Goal: Information Seeking & Learning: Check status

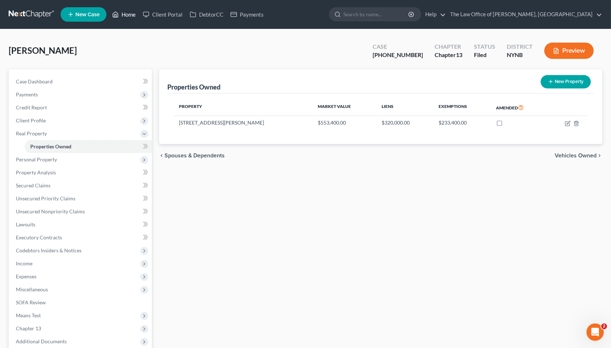
click at [130, 16] on link "Home" at bounding box center [124, 14] width 31 height 13
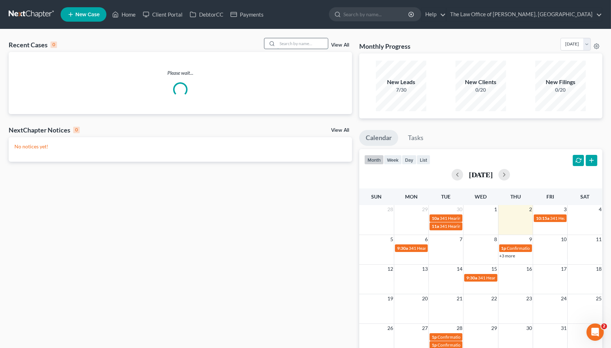
click at [314, 46] on input "search" at bounding box center [302, 43] width 51 height 10
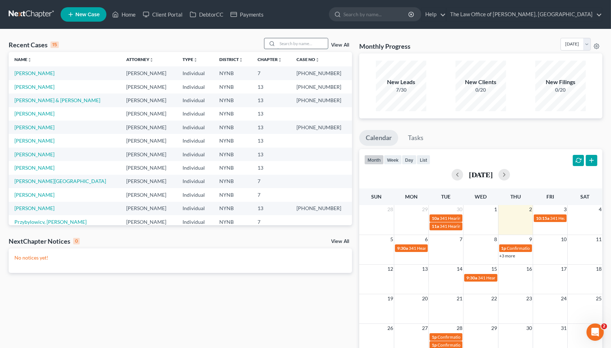
paste input "[PERSON_NAME]"
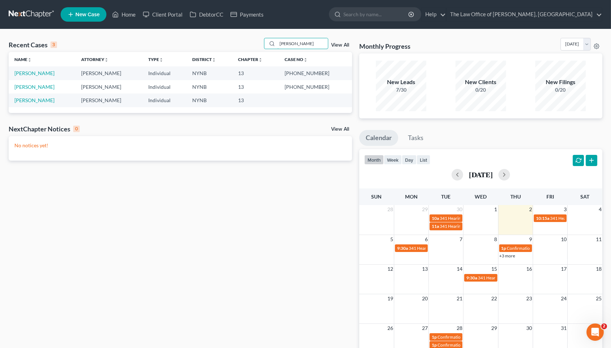
type input "[PERSON_NAME]"
drag, startPoint x: 308, startPoint y: 71, endPoint x: 329, endPoint y: 73, distance: 20.6
click at [329, 73] on td "[PHONE_NUMBER]" at bounding box center [315, 72] width 73 height 13
copy td "25-11017"
click at [51, 71] on link "[PERSON_NAME]" at bounding box center [34, 73] width 40 height 6
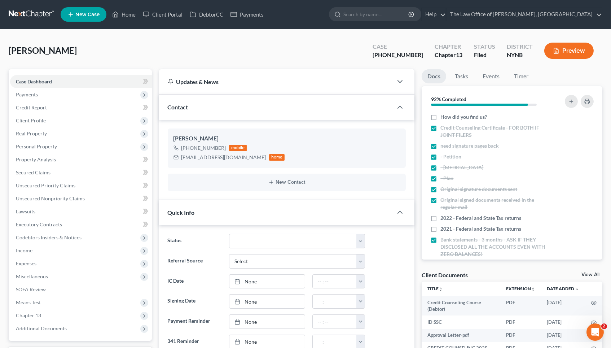
click at [44, 48] on span "[PERSON_NAME]" at bounding box center [43, 50] width 68 height 10
copy span "[PERSON_NAME]"
click at [207, 145] on div "[PHONE_NUMBER]" at bounding box center [204, 147] width 45 height 7
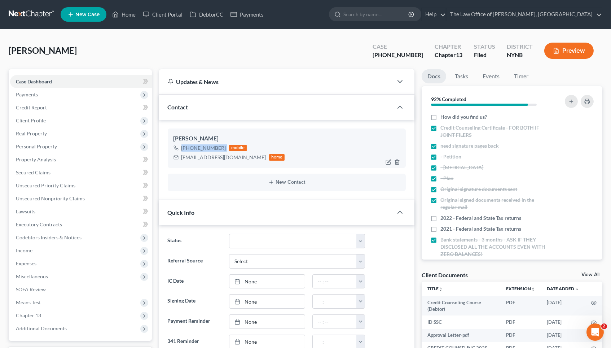
click at [207, 145] on div "[PHONE_NUMBER]" at bounding box center [204, 147] width 45 height 7
copy div "[PHONE_NUMBER]"
click at [209, 160] on div "[EMAIL_ADDRESS][DOMAIN_NAME] home" at bounding box center [230, 157] width 112 height 9
click at [210, 157] on div "[EMAIL_ADDRESS][DOMAIN_NAME]" at bounding box center [224, 157] width 85 height 7
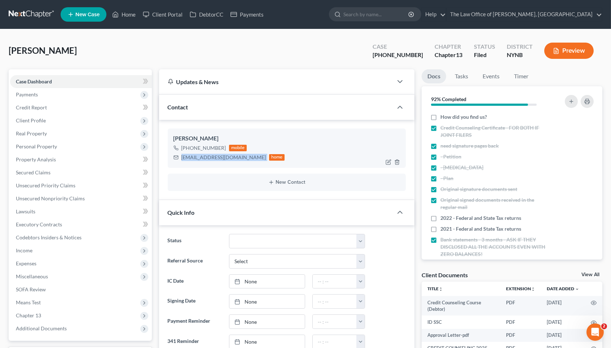
click at [210, 157] on div "[EMAIL_ADDRESS][DOMAIN_NAME]" at bounding box center [224, 157] width 85 height 7
copy div "[EMAIL_ADDRESS][DOMAIN_NAME]"
click at [62, 119] on span "Client Profile" at bounding box center [81, 120] width 142 height 13
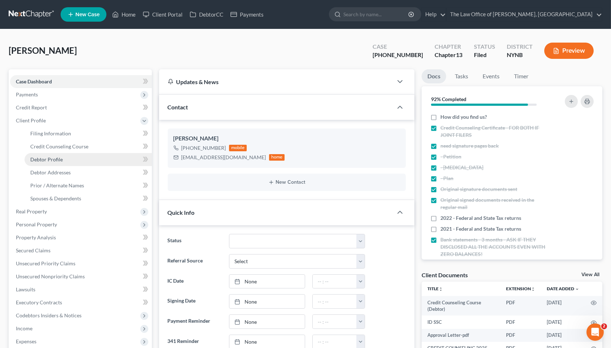
click at [67, 157] on link "Debtor Profile" at bounding box center [88, 159] width 127 height 13
select select "0"
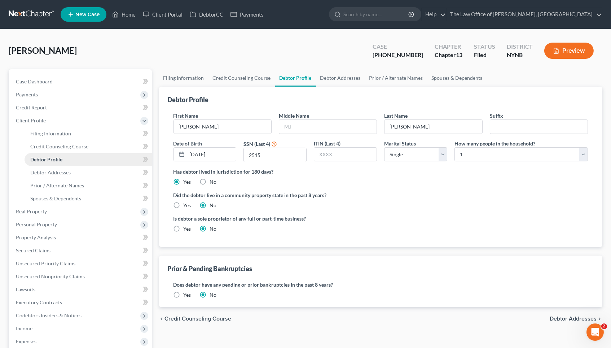
radio input "true"
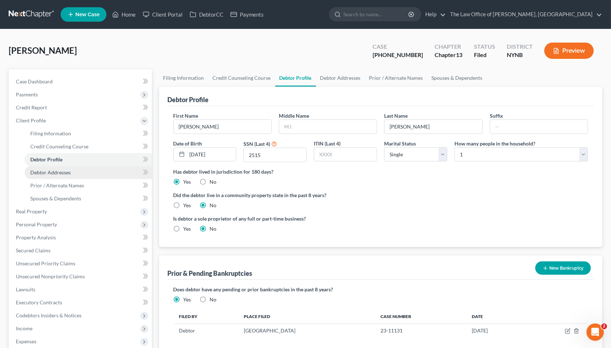
click at [123, 169] on link "Debtor Addresses" at bounding box center [88, 172] width 127 height 13
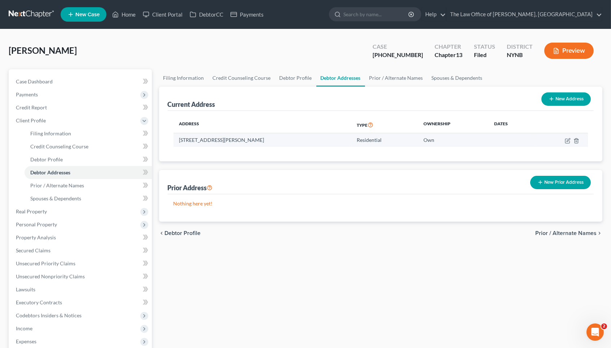
drag, startPoint x: 252, startPoint y: 141, endPoint x: 175, endPoint y: 140, distance: 76.9
click at [175, 140] on td "[STREET_ADDRESS][PERSON_NAME]" at bounding box center [263, 140] width 178 height 14
copy td "[STREET_ADDRESS][PERSON_NAME]"
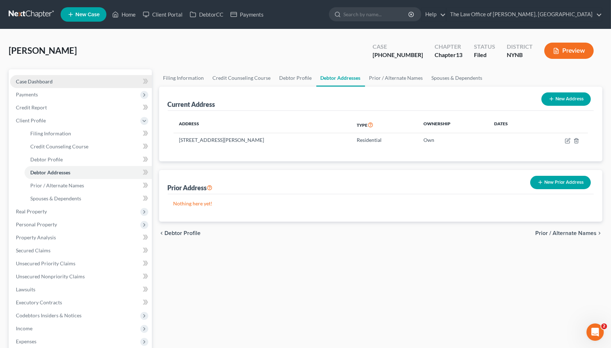
click at [75, 84] on link "Case Dashboard" at bounding box center [81, 81] width 142 height 13
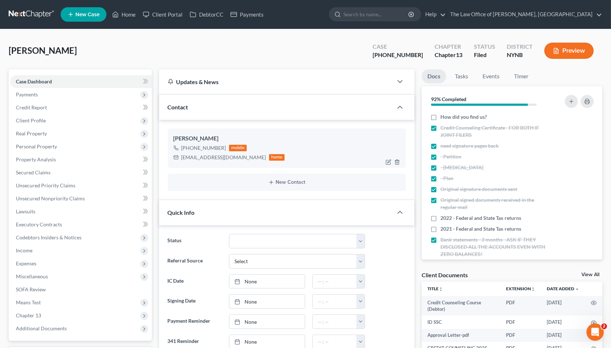
click at [196, 145] on div "[PHONE_NUMBER]" at bounding box center [204, 147] width 45 height 7
copy div "[PHONE_NUMBER]"
click at [207, 155] on div "[EMAIL_ADDRESS][DOMAIN_NAME]" at bounding box center [224, 157] width 85 height 7
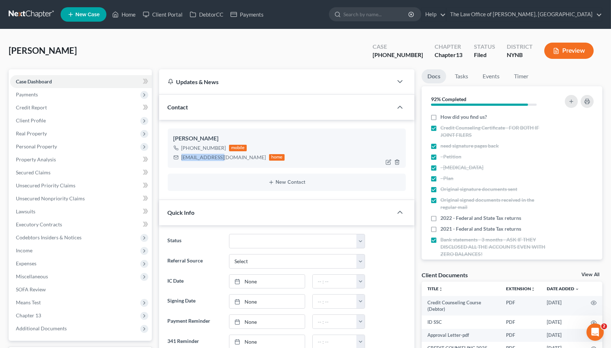
click at [207, 155] on div "[EMAIL_ADDRESS][DOMAIN_NAME]" at bounding box center [224, 157] width 85 height 7
copy div "[EMAIL_ADDRESS][DOMAIN_NAME]"
click at [208, 139] on div "[PERSON_NAME]" at bounding box center [287, 138] width 227 height 9
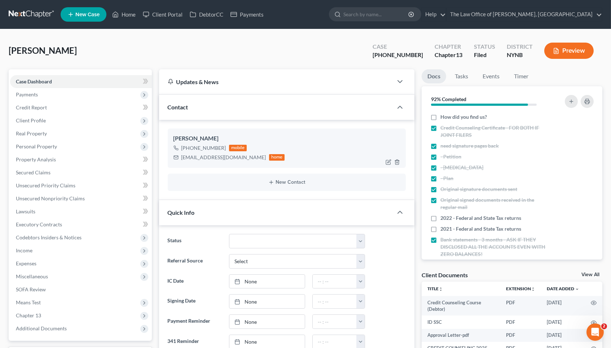
copy div "[PERSON_NAME]"
click at [132, 13] on link "Home" at bounding box center [124, 14] width 31 height 13
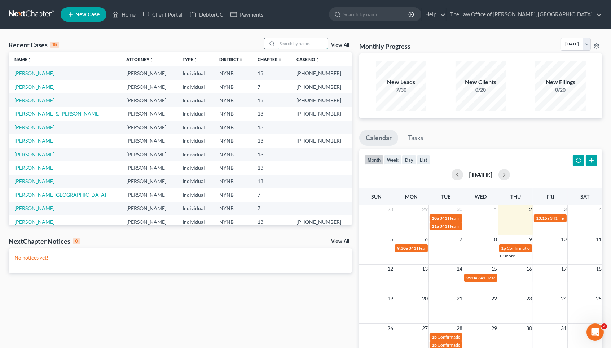
click at [299, 41] on input "search" at bounding box center [302, 43] width 51 height 10
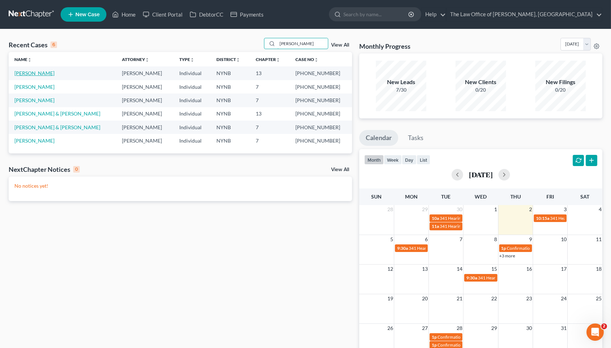
type input "[PERSON_NAME]"
click at [43, 73] on link "[PERSON_NAME]" at bounding box center [34, 73] width 40 height 6
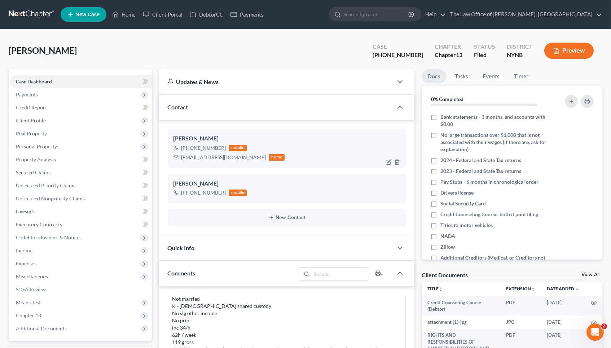
scroll to position [403, 0]
click at [199, 148] on div "[PHONE_NUMBER]" at bounding box center [204, 147] width 45 height 7
copy div "[PHONE_NUMBER]"
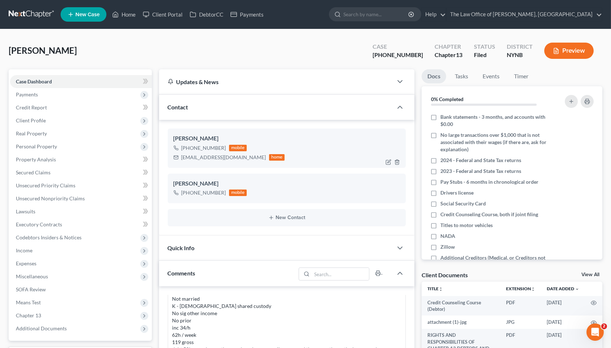
click at [204, 156] on div "[EMAIL_ADDRESS][DOMAIN_NAME]" at bounding box center [224, 157] width 85 height 7
click at [51, 122] on span "Client Profile" at bounding box center [81, 120] width 142 height 13
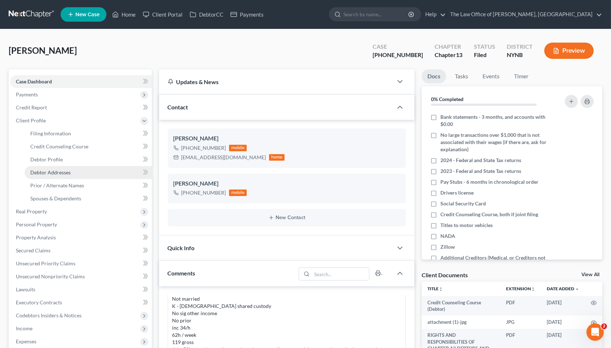
click at [57, 169] on span "Debtor Addresses" at bounding box center [50, 172] width 40 height 6
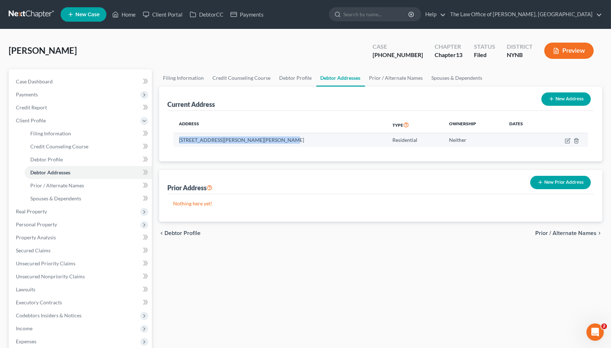
drag, startPoint x: 179, startPoint y: 140, endPoint x: 289, endPoint y: 140, distance: 110.8
click at [289, 140] on td "[STREET_ADDRESS][PERSON_NAME][PERSON_NAME]" at bounding box center [280, 140] width 213 height 14
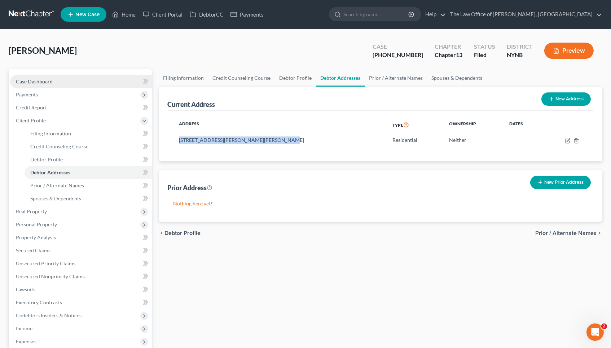
click at [54, 84] on link "Case Dashboard" at bounding box center [81, 81] width 142 height 13
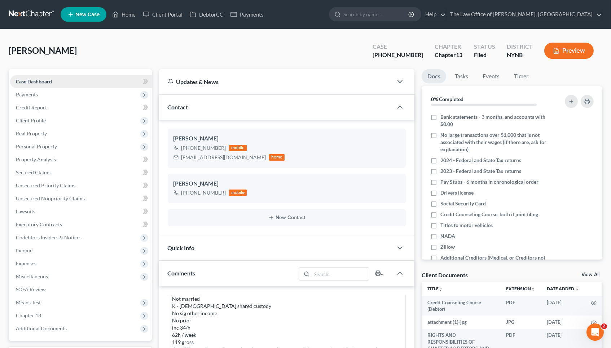
scroll to position [403, 0]
click at [213, 154] on div "[EMAIL_ADDRESS][DOMAIN_NAME]" at bounding box center [224, 157] width 85 height 7
click at [202, 147] on div "[PHONE_NUMBER]" at bounding box center [204, 147] width 45 height 7
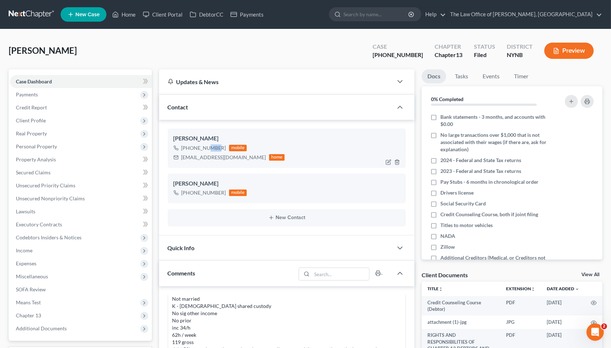
click at [202, 147] on div "[PHONE_NUMBER]" at bounding box center [204, 147] width 45 height 7
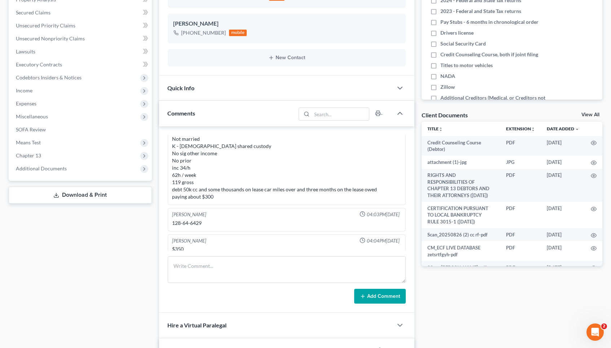
click at [196, 219] on div "128-64-6429" at bounding box center [286, 222] width 229 height 7
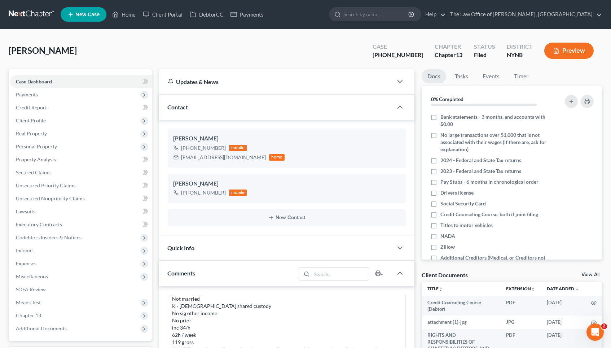
scroll to position [0, 0]
drag, startPoint x: 417, startPoint y: 56, endPoint x: 367, endPoint y: 56, distance: 50.5
click at [367, 56] on div "[PERSON_NAME] Upgraded Case [PHONE_NUMBER] Chapter Chapter 13 Status Filed Dist…" at bounding box center [306, 53] width 594 height 31
click at [132, 16] on link "Home" at bounding box center [124, 14] width 31 height 13
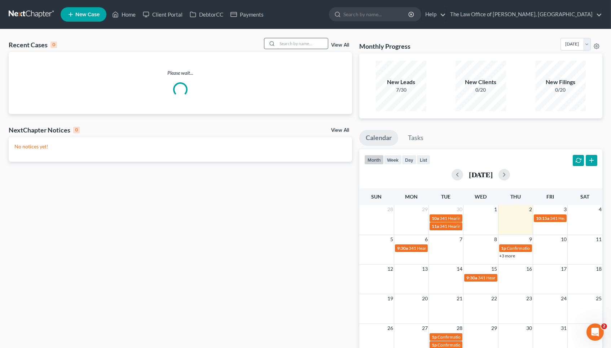
click at [301, 38] on input "search" at bounding box center [302, 43] width 51 height 10
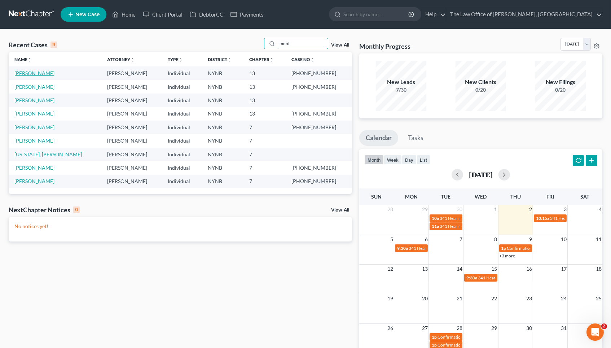
type input "mont"
click at [29, 72] on link "[PERSON_NAME]" at bounding box center [34, 73] width 40 height 6
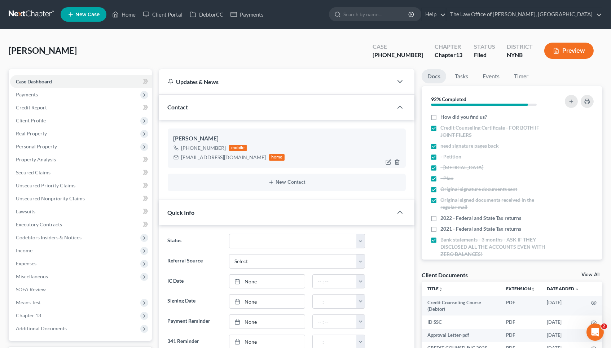
click at [210, 150] on div "[PHONE_NUMBER]" at bounding box center [204, 147] width 45 height 7
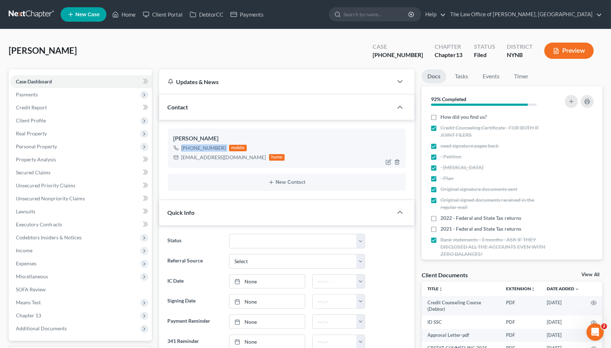
click at [210, 150] on div "[PHONE_NUMBER]" at bounding box center [204, 147] width 45 height 7
click at [191, 159] on div "[EMAIL_ADDRESS][DOMAIN_NAME]" at bounding box center [224, 157] width 85 height 7
click at [40, 119] on span "Client Profile" at bounding box center [31, 120] width 30 height 6
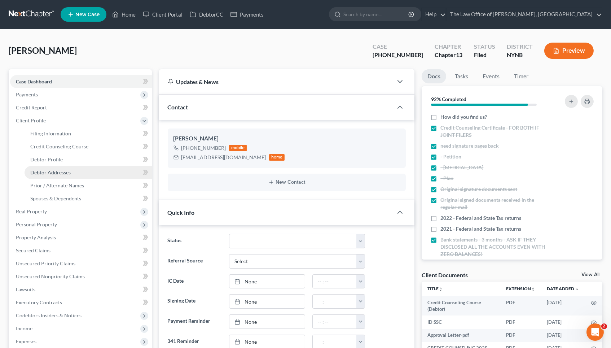
click at [82, 170] on link "Debtor Addresses" at bounding box center [88, 172] width 127 height 13
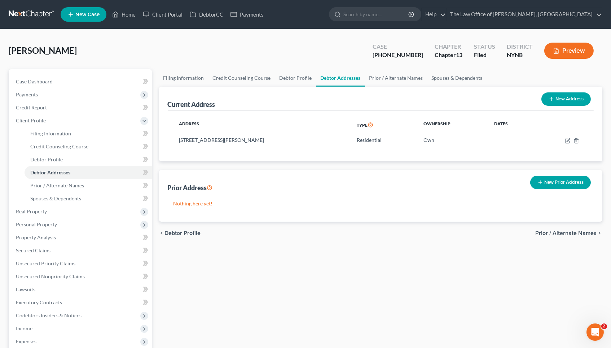
drag, startPoint x: 251, startPoint y: 138, endPoint x: 171, endPoint y: 136, distance: 79.8
click at [171, 136] on div "Address Type Ownership Dates [STREET_ADDRESS][PERSON_NAME] Residential Own" at bounding box center [381, 136] width 427 height 51
click at [170, 136] on div "Address Type Ownership Dates [STREET_ADDRESS][PERSON_NAME] Residential Own" at bounding box center [381, 136] width 427 height 51
drag, startPoint x: 251, startPoint y: 140, endPoint x: 178, endPoint y: 139, distance: 73.6
click at [178, 139] on td "[STREET_ADDRESS][PERSON_NAME]" at bounding box center [263, 140] width 178 height 14
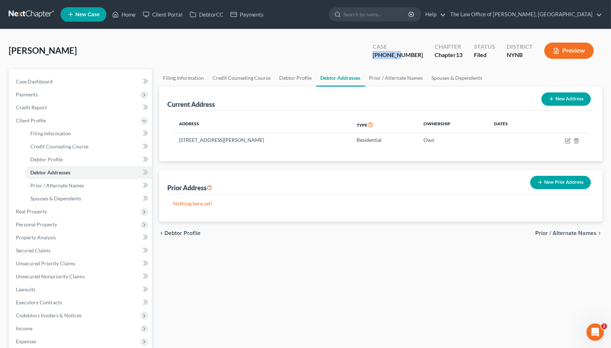
drag, startPoint x: 417, startPoint y: 52, endPoint x: 386, endPoint y: 53, distance: 30.7
click at [387, 54] on div "Case [PHONE_NUMBER]" at bounding box center [398, 51] width 62 height 21
click at [83, 82] on link "Case Dashboard" at bounding box center [81, 81] width 142 height 13
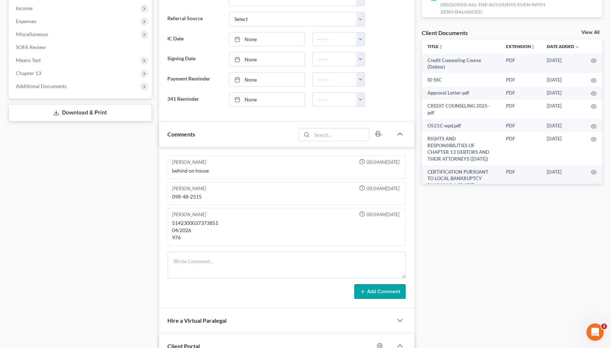
scroll to position [270, 0]
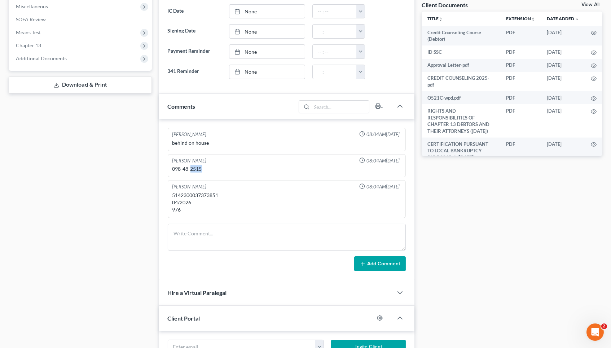
drag, startPoint x: 204, startPoint y: 164, endPoint x: 191, endPoint y: 165, distance: 13.0
click at [191, 165] on div "098-48-2515" at bounding box center [286, 168] width 229 height 7
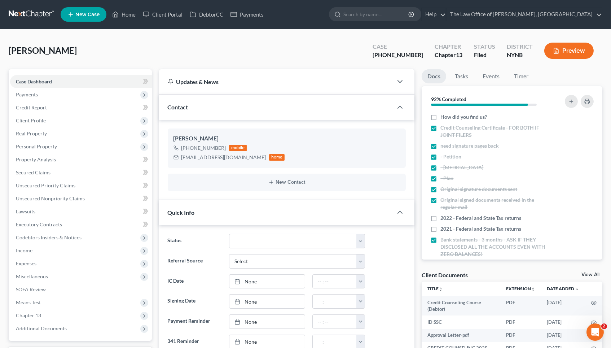
scroll to position [0, 0]
click at [126, 17] on link "Home" at bounding box center [124, 14] width 31 height 13
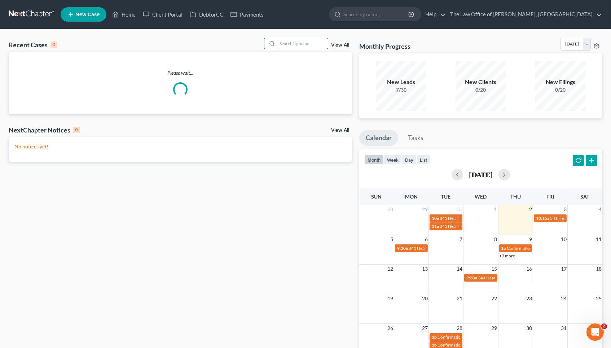
click at [287, 42] on input "search" at bounding box center [302, 43] width 51 height 10
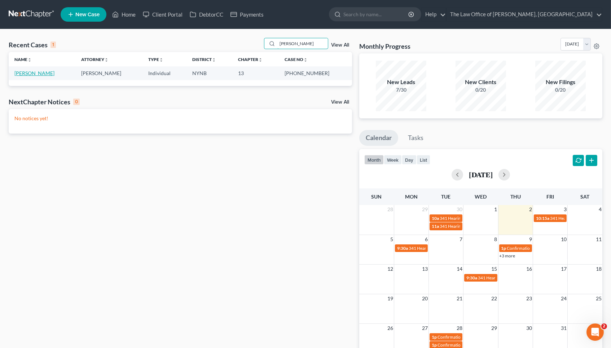
type input "[PERSON_NAME]"
click at [32, 75] on link "[PERSON_NAME]" at bounding box center [34, 73] width 40 height 6
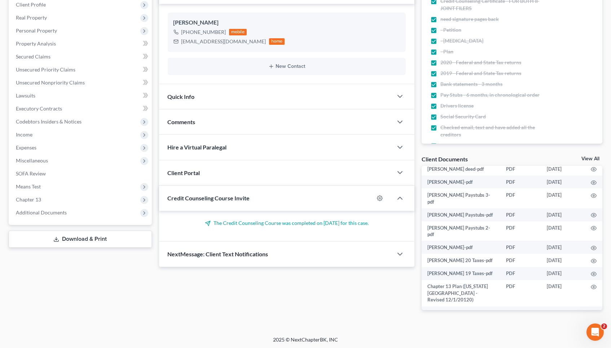
scroll to position [83, 0]
click at [590, 157] on link "View All" at bounding box center [591, 158] width 18 height 5
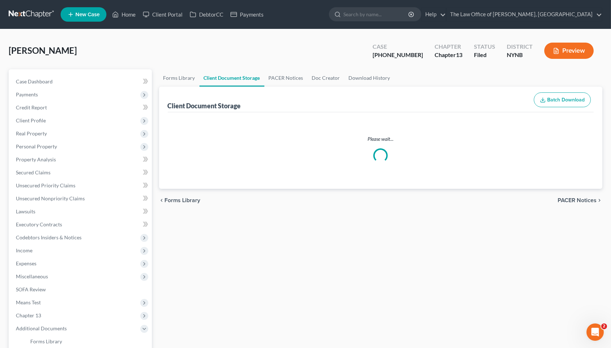
select select "1"
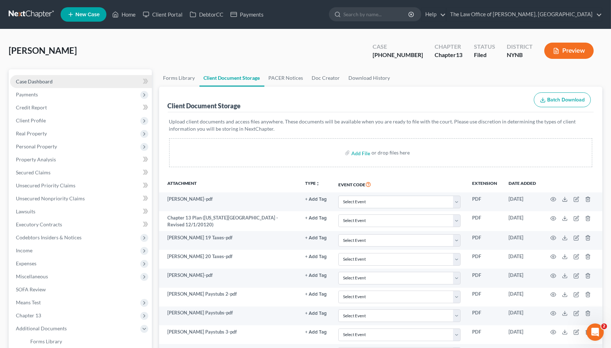
click at [69, 78] on link "Case Dashboard" at bounding box center [81, 81] width 142 height 13
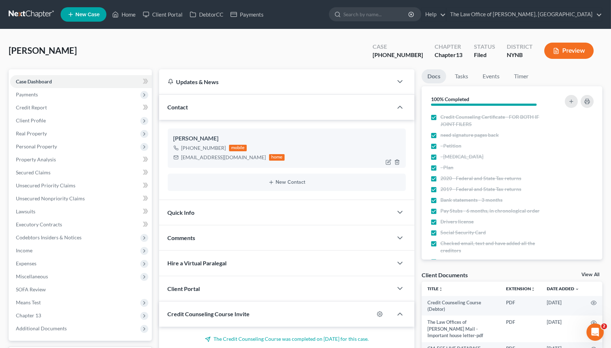
click at [207, 157] on div "[EMAIL_ADDRESS][DOMAIN_NAME]" at bounding box center [224, 157] width 85 height 7
click at [38, 117] on span "Client Profile" at bounding box center [31, 120] width 30 height 6
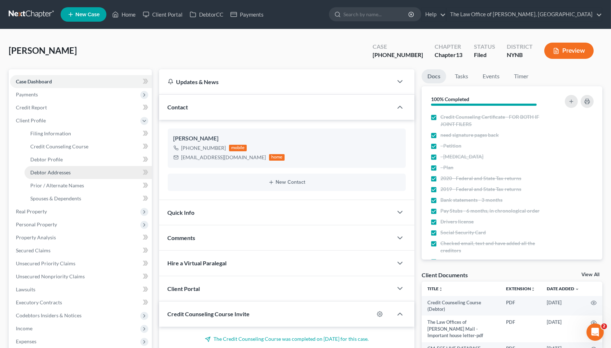
click at [73, 171] on link "Debtor Addresses" at bounding box center [88, 172] width 127 height 13
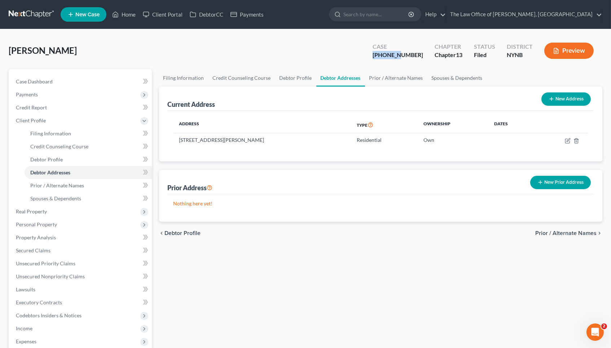
drag, startPoint x: 417, startPoint y: 56, endPoint x: 386, endPoint y: 54, distance: 31.1
click at [386, 54] on div "Case [PHONE_NUMBER]" at bounding box center [398, 51] width 62 height 21
click at [113, 76] on link "Case Dashboard" at bounding box center [81, 81] width 142 height 13
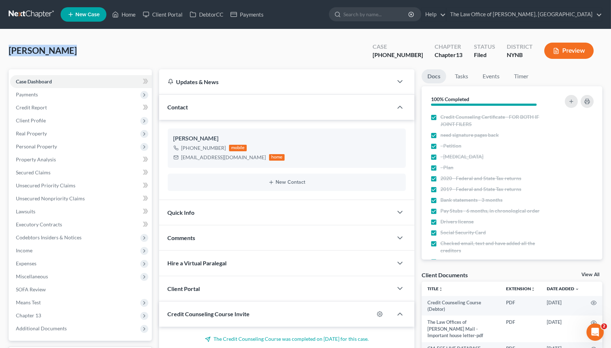
drag, startPoint x: 71, startPoint y: 51, endPoint x: 6, endPoint y: 49, distance: 64.2
click at [6, 49] on div "[PERSON_NAME] Upgraded Case [PHONE_NUMBER] Chapter Chapter 13 Status Filed Dist…" at bounding box center [305, 240] width 611 height 423
drag, startPoint x: 417, startPoint y: 55, endPoint x: 374, endPoint y: 54, distance: 43.7
click at [374, 54] on div "[PERSON_NAME] Upgraded Case [PHONE_NUMBER] Chapter Chapter 13 Status Filed Dist…" at bounding box center [306, 53] width 594 height 31
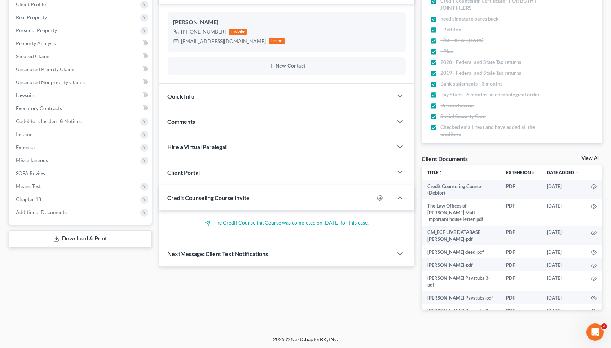
scroll to position [116, 0]
click at [275, 118] on div "Comments" at bounding box center [276, 121] width 234 height 25
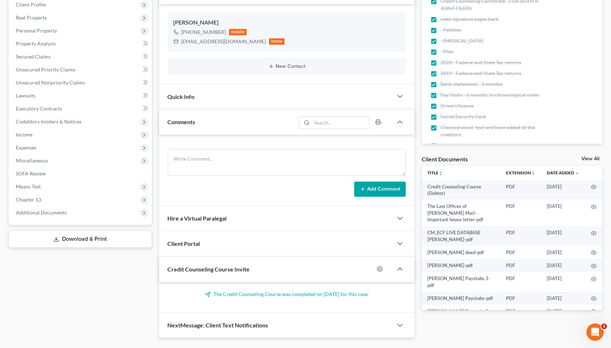
click at [249, 125] on div "Comments" at bounding box center [227, 121] width 137 height 25
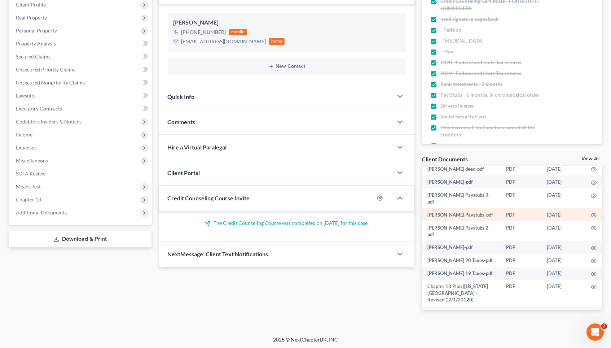
scroll to position [83, 0]
click at [591, 311] on icon "button" at bounding box center [594, 314] width 6 height 6
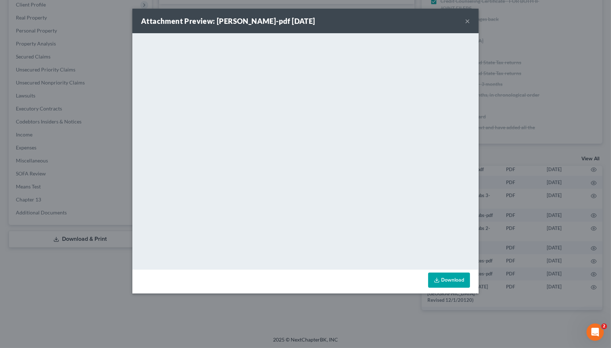
click at [578, 166] on div "Attachment Preview: [PERSON_NAME]-pdf [DATE] × <object ng-attr-data='[URL][DOMA…" at bounding box center [305, 174] width 611 height 348
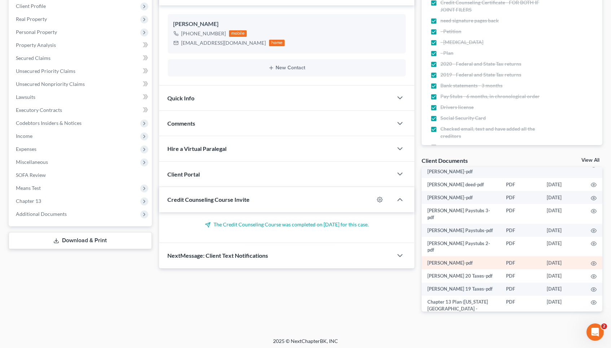
scroll to position [114, 0]
click at [593, 261] on icon "button" at bounding box center [594, 264] width 6 height 6
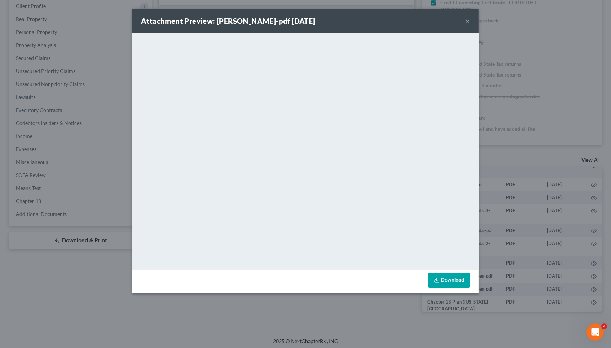
click at [514, 179] on div "Attachment Preview: [PERSON_NAME]-pdf [DATE] × <object ng-attr-data='[URL][DOMA…" at bounding box center [305, 174] width 611 height 348
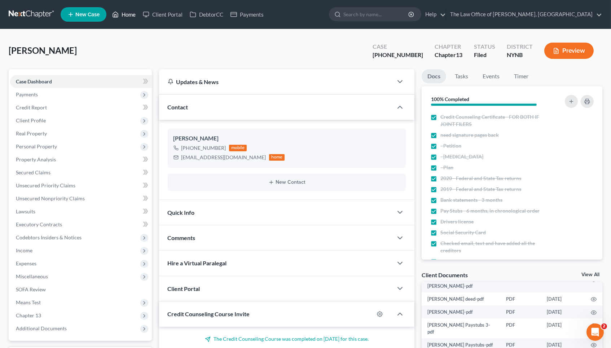
scroll to position [0, 0]
click at [126, 18] on link "Home" at bounding box center [124, 14] width 31 height 13
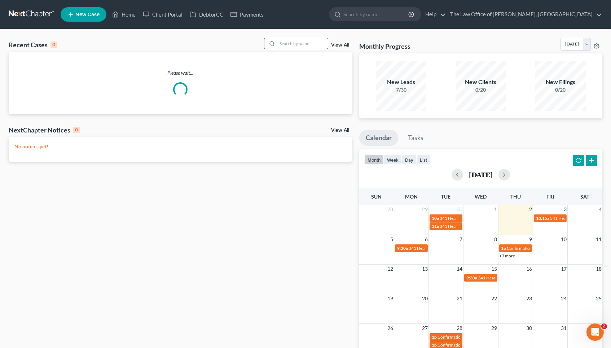
click at [300, 40] on input "search" at bounding box center [302, 43] width 51 height 10
paste input "[PERSON_NAME]"
click at [299, 44] on input "[PERSON_NAME]" at bounding box center [302, 43] width 51 height 10
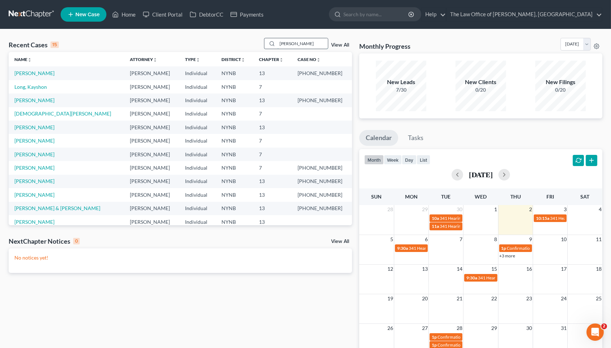
click at [299, 44] on input "[PERSON_NAME]" at bounding box center [302, 43] width 51 height 10
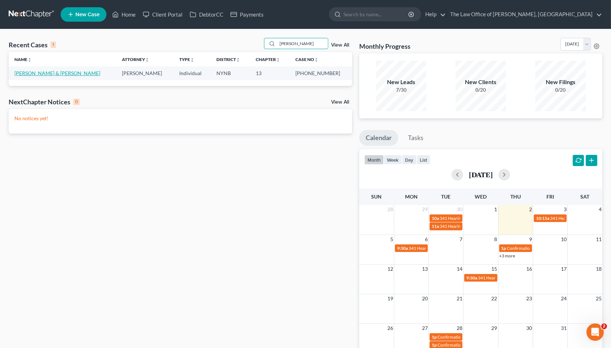
type input "[PERSON_NAME]"
click at [39, 73] on link "[PERSON_NAME] & [PERSON_NAME]" at bounding box center [57, 73] width 86 height 6
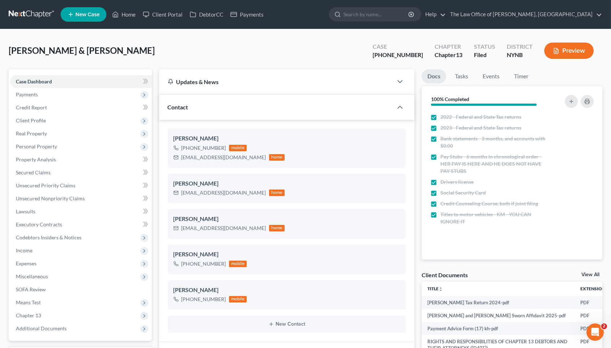
scroll to position [464, 0]
drag, startPoint x: 417, startPoint y: 54, endPoint x: 376, endPoint y: 54, distance: 41.1
click at [376, 54] on div "[PERSON_NAME] & [PERSON_NAME] Upgraded Case [PHONE_NUMBER] Chapter Chapter 13 S…" at bounding box center [306, 53] width 594 height 31
click at [123, 16] on link "Home" at bounding box center [124, 14] width 31 height 13
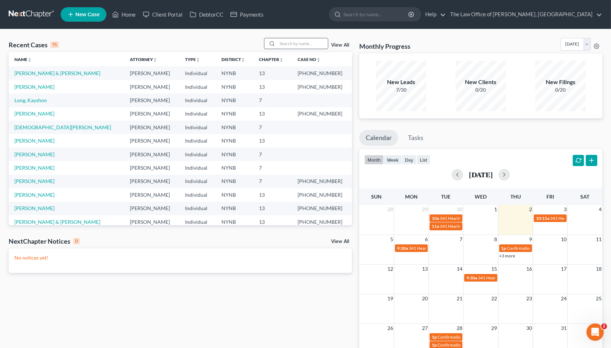
click at [290, 44] on input "search" at bounding box center [302, 43] width 51 height 10
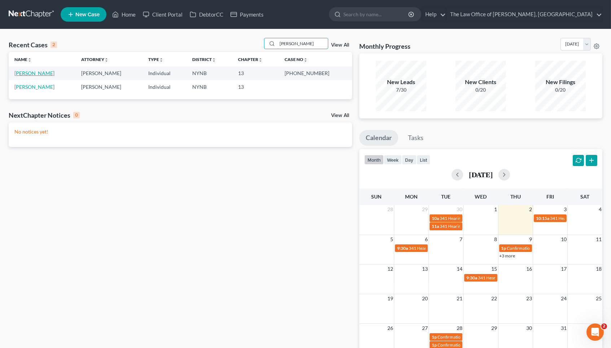
type input "[PERSON_NAME]"
click at [42, 72] on link "[PERSON_NAME]" at bounding box center [34, 73] width 40 height 6
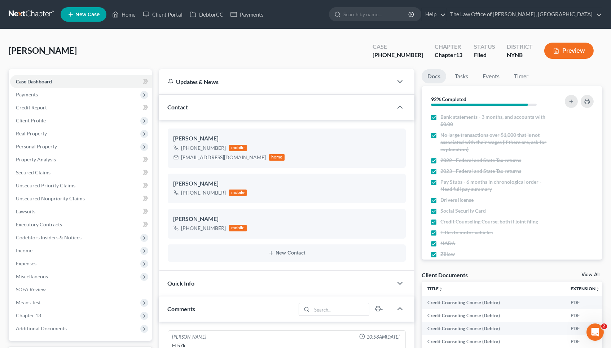
scroll to position [104, 0]
drag, startPoint x: 417, startPoint y: 52, endPoint x: 384, endPoint y: 52, distance: 33.2
click at [384, 52] on div "Case [PHONE_NUMBER] Chapter Chapter 13 Status [GEOGRAPHIC_DATA] [GEOGRAPHIC_DAT…" at bounding box center [483, 51] width 239 height 26
click at [127, 16] on link "Home" at bounding box center [124, 14] width 31 height 13
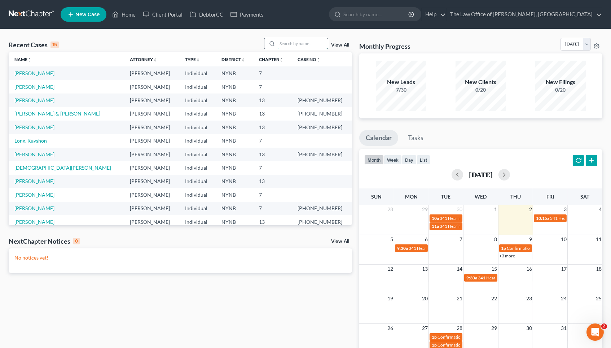
click at [285, 44] on input "search" at bounding box center [302, 43] width 51 height 10
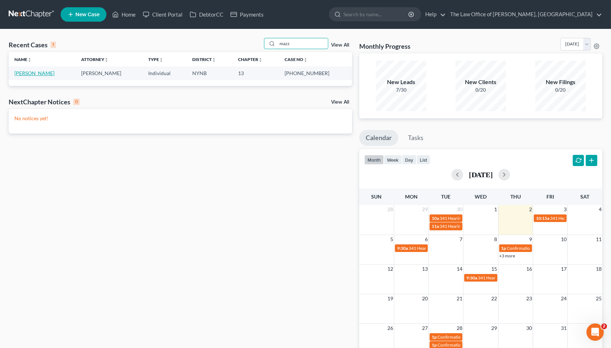
type input "mazz"
click at [48, 73] on link "Mazzanoble, Kristen" at bounding box center [34, 73] width 40 height 6
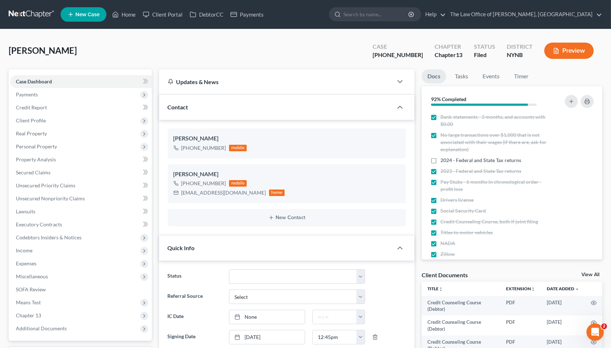
scroll to position [633, 0]
click at [207, 192] on div "mazzfam101@gmail.com" at bounding box center [224, 192] width 85 height 7
copy div "mazzfam101@gmail.com"
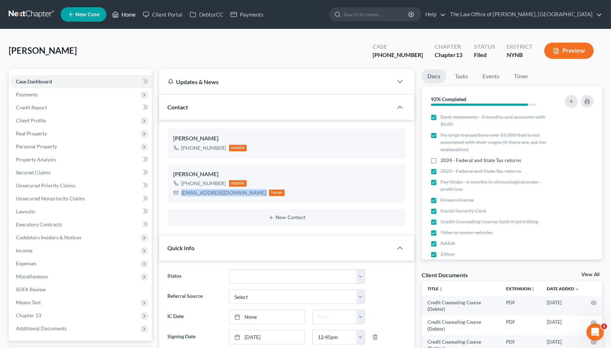
click at [127, 14] on link "Home" at bounding box center [124, 14] width 31 height 13
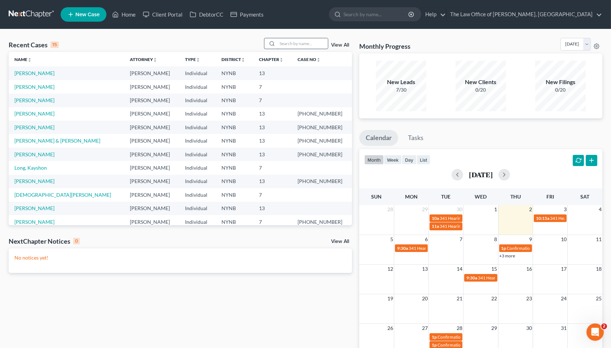
click at [297, 47] on input "search" at bounding box center [302, 43] width 51 height 10
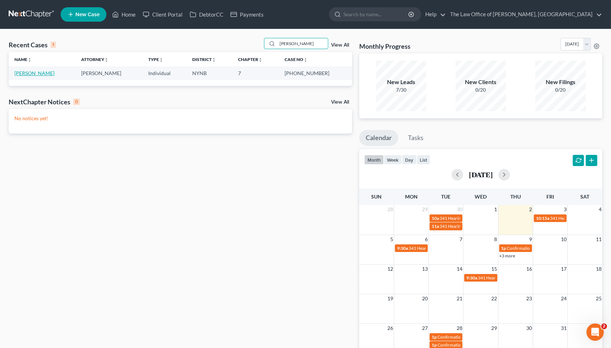
type input "butera"
click at [26, 73] on link "Butera, Leo" at bounding box center [34, 73] width 40 height 6
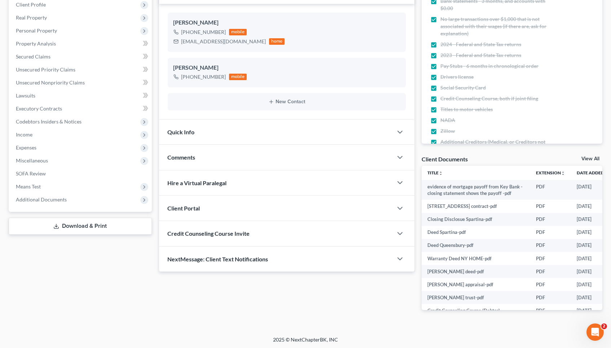
click at [326, 261] on div "NextMessage: Client Text Notifications" at bounding box center [276, 258] width 234 height 25
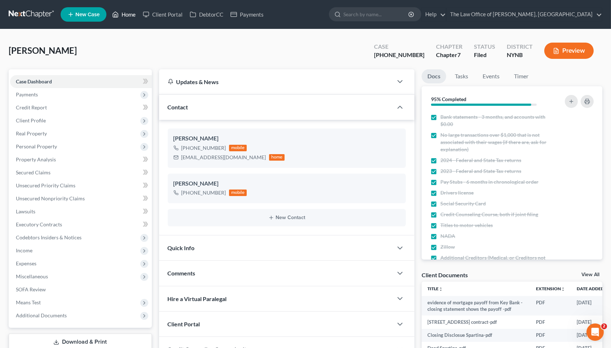
click at [130, 10] on link "Home" at bounding box center [124, 14] width 31 height 13
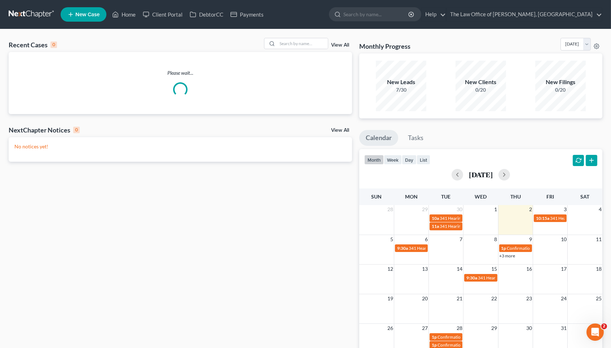
click at [317, 51] on div "Recent Cases 0 View All" at bounding box center [181, 45] width 344 height 14
click at [314, 47] on input "search" at bounding box center [302, 43] width 51 height 10
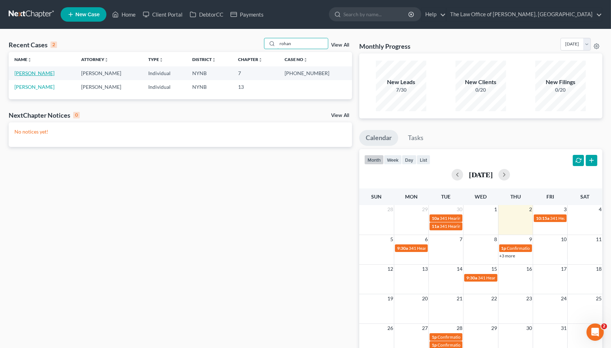
type input "rohan"
click at [34, 72] on link "Barrett, Rohan" at bounding box center [34, 73] width 40 height 6
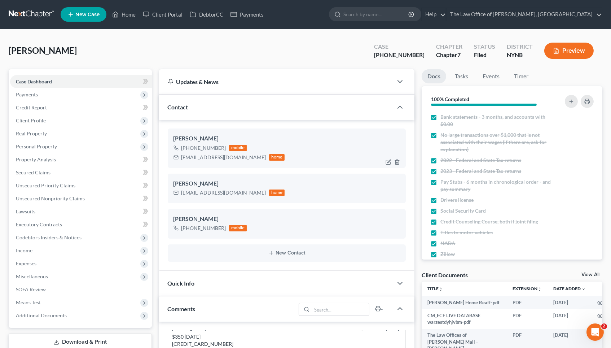
click at [208, 148] on div "+1 (917) 819-9099" at bounding box center [204, 147] width 45 height 7
copy div "+1 (917) 819-9099"
click at [212, 158] on div "rohanhome2006@yahoo.com" at bounding box center [224, 157] width 85 height 7
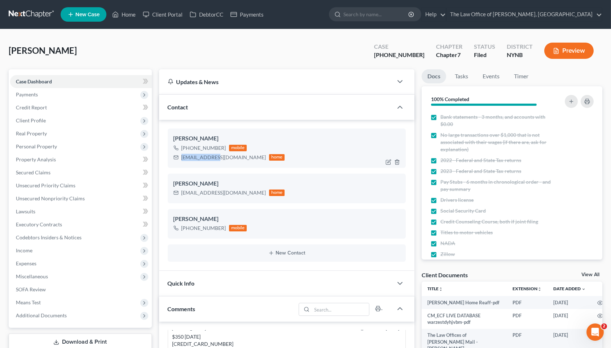
click at [212, 158] on div "rohanhome2006@yahoo.com" at bounding box center [224, 157] width 85 height 7
copy div "rohanhome2006@yahoo.com"
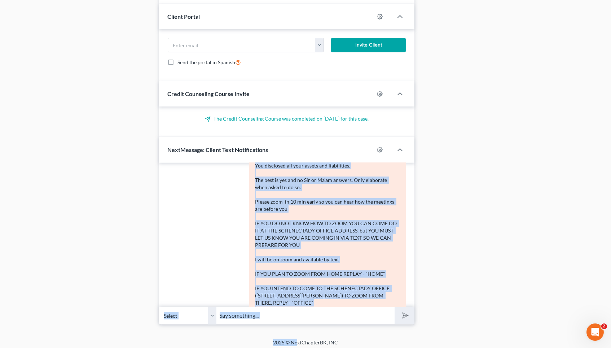
scroll to position [241, 0]
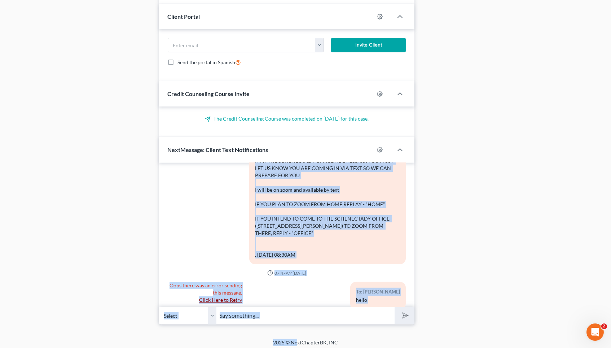
drag, startPoint x: 256, startPoint y: 184, endPoint x: 318, endPoint y: 239, distance: 82.6
click at [318, 239] on div "This is a reminder of your Meeting with the Trustee Tomorrow Please remember th…" at bounding box center [327, 153] width 145 height 209
copy div "This is a reminder of your Meeting with the Trustee Tomorrow Please remember th…"
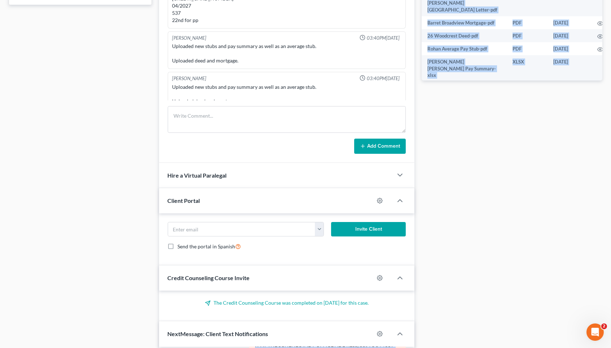
scroll to position [345, 0]
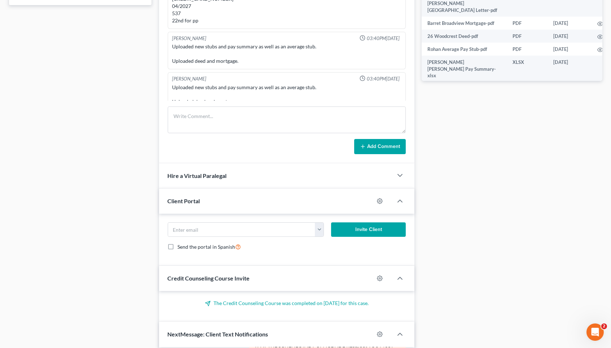
click at [254, 132] on form "Add Comment" at bounding box center [287, 130] width 239 height 48
click at [254, 119] on textarea at bounding box center [287, 119] width 239 height 27
paste textarea "‪(917) 703-3797‬"
type textarea "new phone: ‪(917) 703-3797‬"
click at [380, 150] on button "Add Comment" at bounding box center [380, 146] width 52 height 15
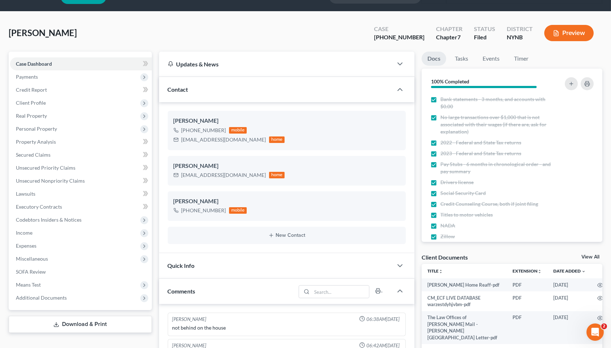
scroll to position [17, 0]
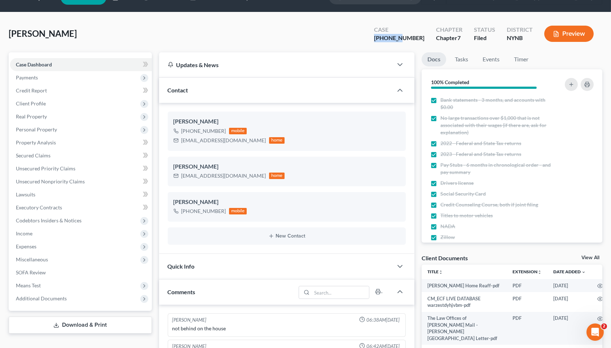
drag, startPoint x: 420, startPoint y: 36, endPoint x: 363, endPoint y: 36, distance: 56.7
click at [363, 36] on div "Barrett, Rohan Upgraded Case 25-10828-1 Chapter Chapter 7 Status Filed District…" at bounding box center [306, 36] width 594 height 31
copy div "25-10828"
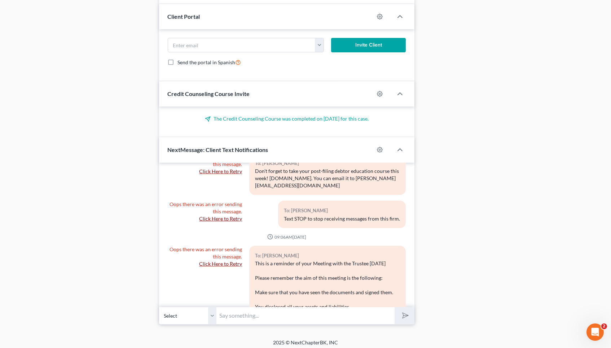
scroll to position [10, 0]
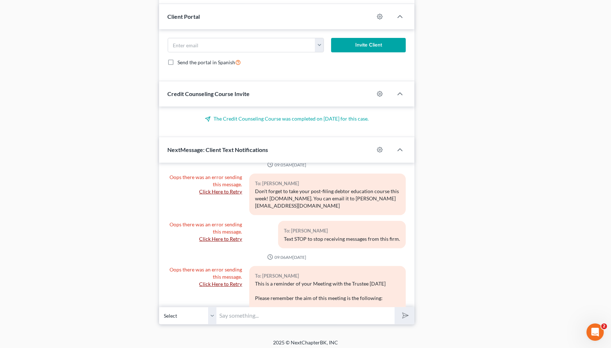
drag, startPoint x: 312, startPoint y: 236, endPoint x: 254, endPoint y: 278, distance: 72.1
copy div "This is a reminder of your Meeting with the Trustee Tomorrow Please remember th…"
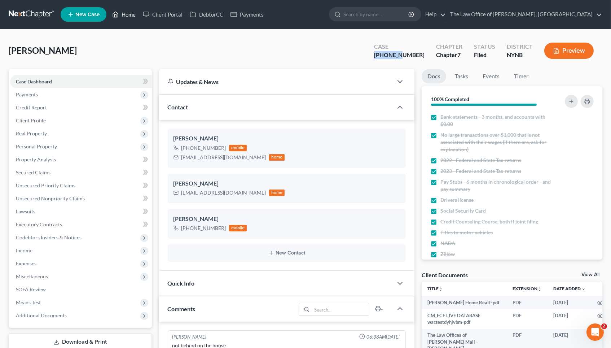
scroll to position [0, 0]
click at [126, 14] on link "Home" at bounding box center [124, 14] width 31 height 13
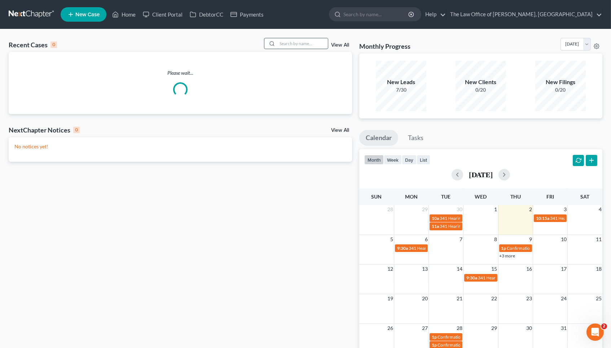
click at [294, 39] on input "search" at bounding box center [302, 43] width 51 height 10
paste input "Mitchum"
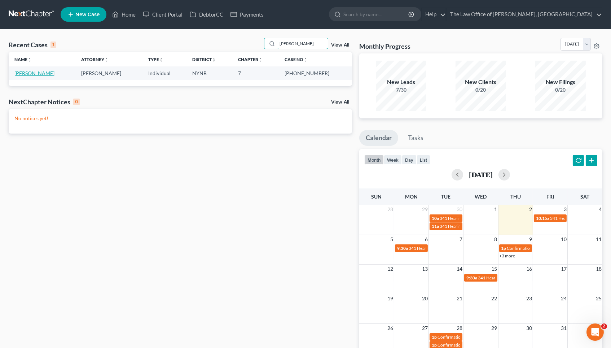
type input "Mitchum"
click at [32, 73] on link "Mitchum, Kelley" at bounding box center [34, 73] width 40 height 6
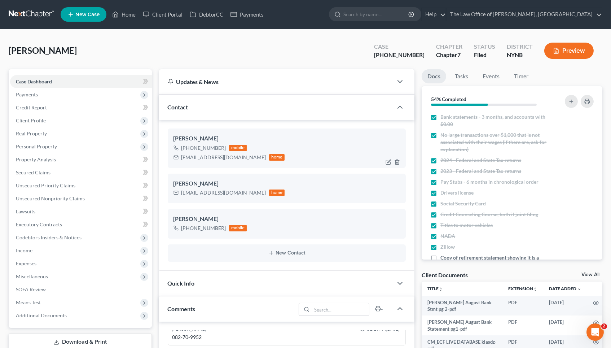
click at [196, 148] on div "+1 (518) 928-4138" at bounding box center [204, 147] width 45 height 7
copy div "+1 (518) 928-4138"
drag, startPoint x: 420, startPoint y: 56, endPoint x: 372, endPoint y: 53, distance: 48.1
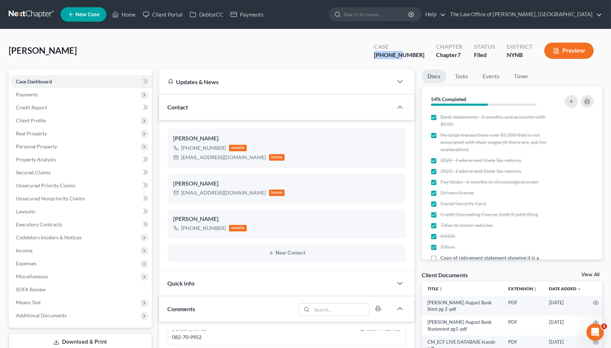
click at [373, 53] on div "Mitchum, Kelley Upgraded Case 25-10965-1 Chapter Chapter 7 Status Filed Distric…" at bounding box center [306, 53] width 594 height 31
copy div "25-10965"
click at [124, 12] on link "Home" at bounding box center [124, 14] width 31 height 13
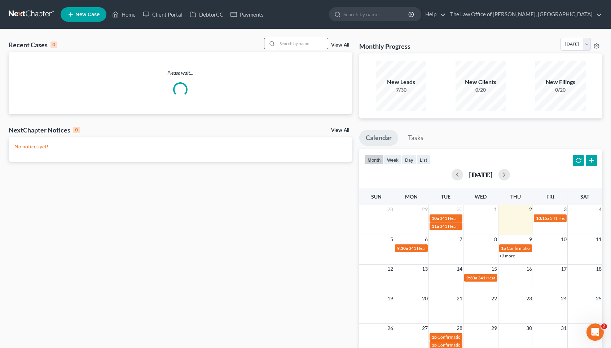
click at [299, 45] on input "search" at bounding box center [302, 43] width 51 height 10
paste input "Callanan"
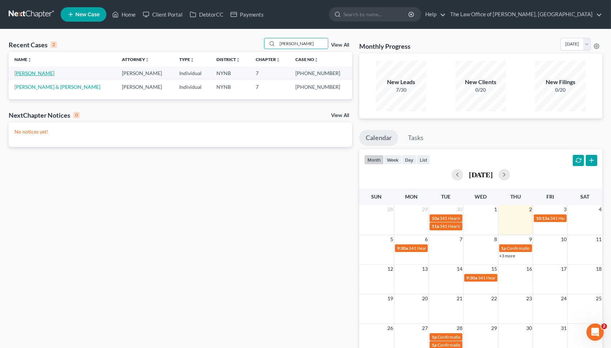
type input "Callanan"
click at [38, 70] on link "Callanan, Sarah" at bounding box center [34, 73] width 40 height 6
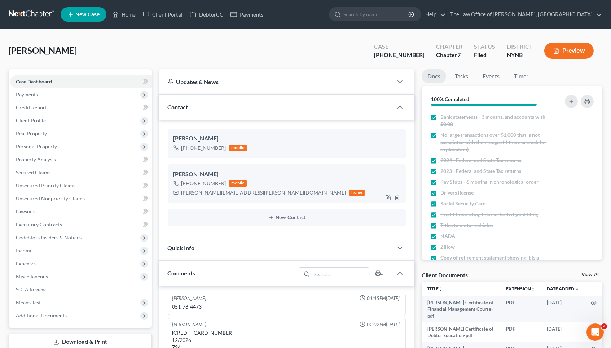
click at [208, 180] on div "+1 (518) 727-1015" at bounding box center [204, 183] width 45 height 7
copy div "+1 (518) 727-1015"
click at [127, 16] on link "Home" at bounding box center [124, 14] width 31 height 13
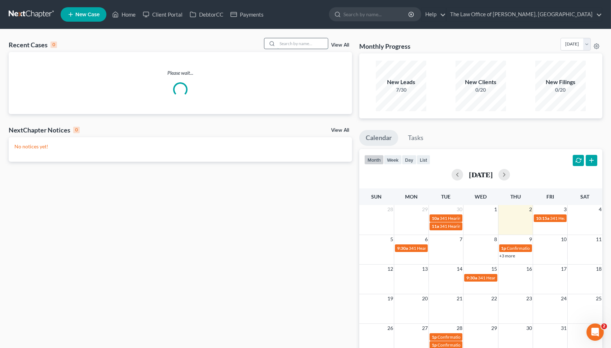
click at [296, 43] on input "search" at bounding box center [302, 43] width 51 height 10
paste input "Burke"
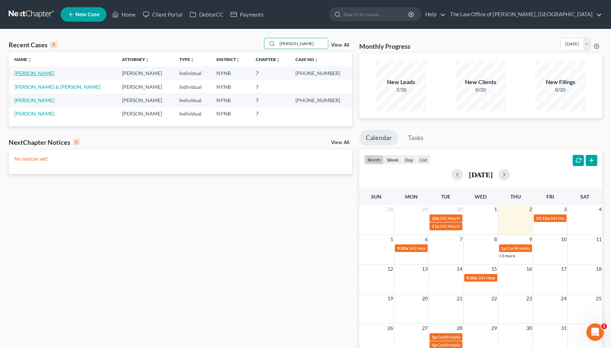
type input "Burke"
click at [30, 73] on link "Burke, Tina" at bounding box center [34, 73] width 40 height 6
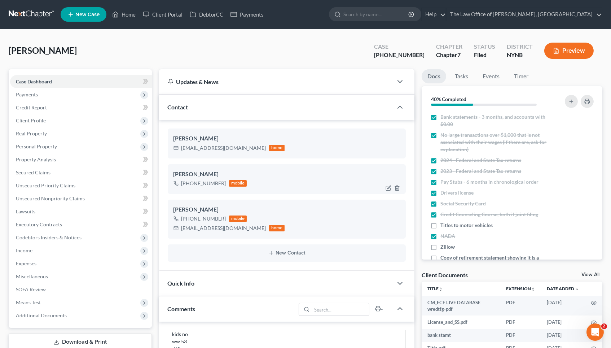
click at [201, 184] on div "+1 (518) 949-1698" at bounding box center [204, 183] width 45 height 7
copy div "+1 (518) 949-1698"
click at [130, 10] on link "Home" at bounding box center [124, 14] width 31 height 13
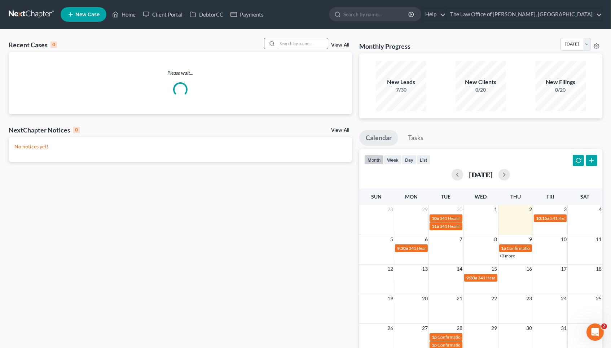
click at [292, 45] on input "search" at bounding box center [302, 43] width 51 height 10
paste input "Pinedo"
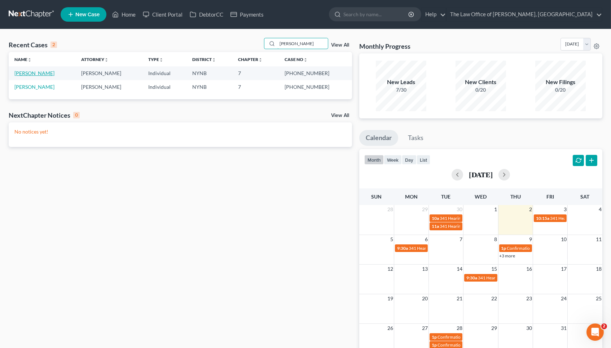
type input "Pinedo"
click at [33, 73] on link "Pinedo, Hugo" at bounding box center [34, 73] width 40 height 6
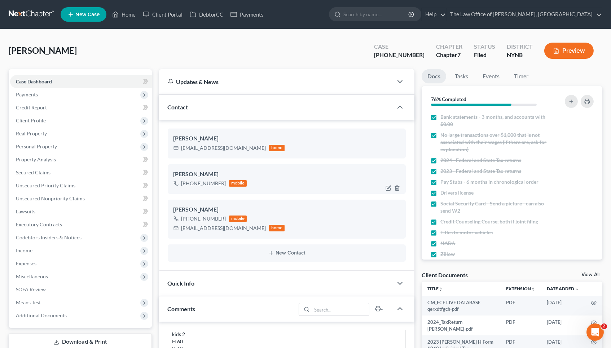
click at [197, 180] on div "+1 (518) 320-0971" at bounding box center [204, 183] width 45 height 7
click at [126, 12] on link "Home" at bounding box center [124, 14] width 31 height 13
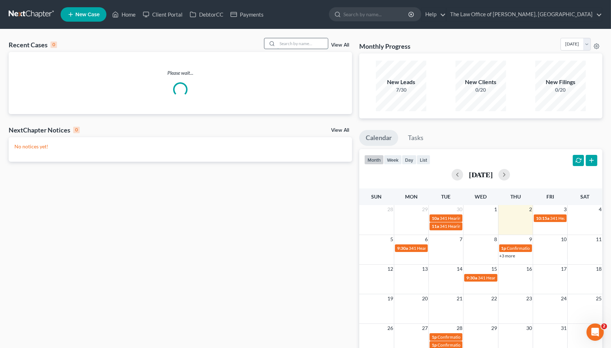
click at [301, 40] on input "search" at bounding box center [302, 43] width 51 height 10
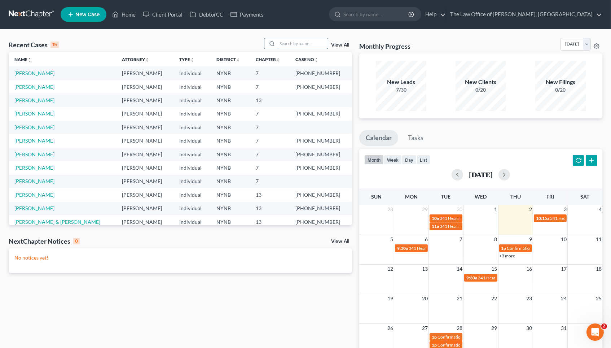
paste input "Parker"
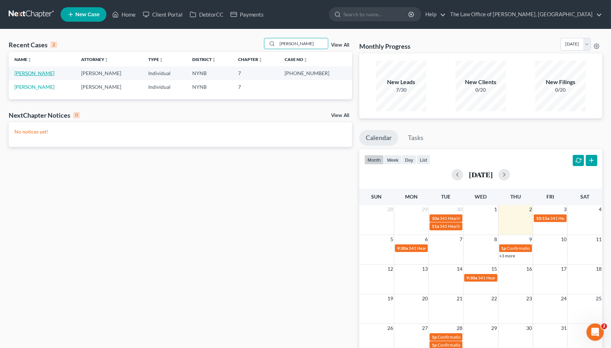
type input "Parker"
click at [35, 72] on link "Parker, Christopher" at bounding box center [34, 73] width 40 height 6
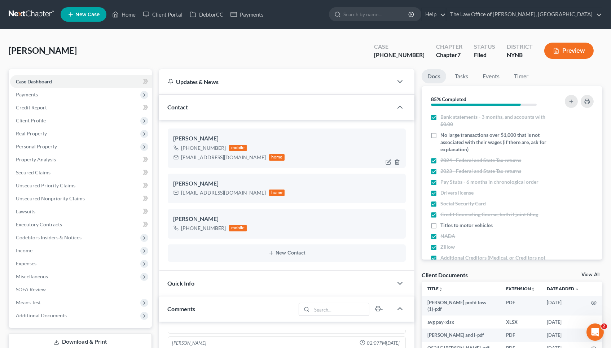
click at [210, 146] on div "+1 (518) 920-8622" at bounding box center [204, 147] width 45 height 7
click at [131, 13] on link "Home" at bounding box center [124, 14] width 31 height 13
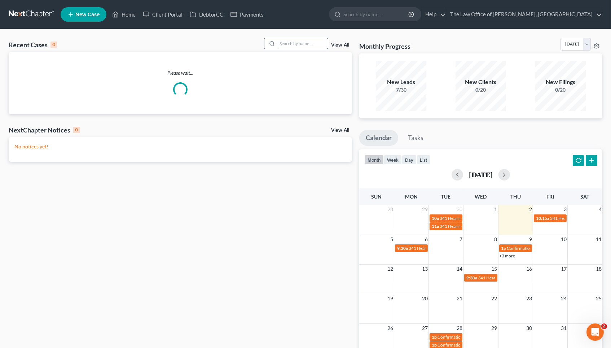
click at [293, 44] on input "search" at bounding box center [302, 43] width 51 height 10
paste input "Darlene"
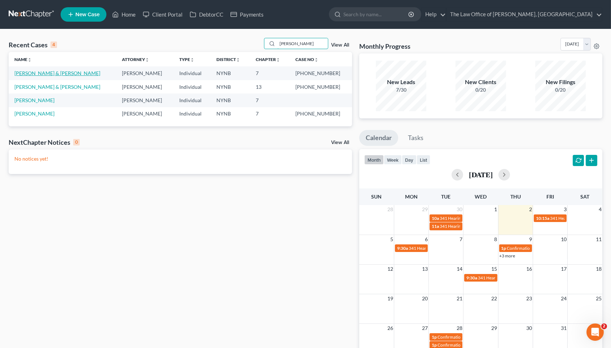
type input "Darlene"
click at [47, 73] on link "Smith, Richard & Darlene" at bounding box center [57, 73] width 86 height 6
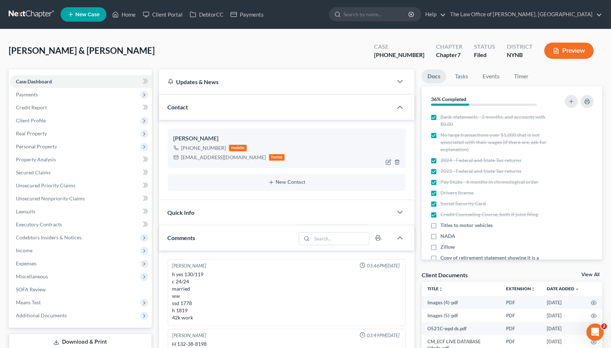
scroll to position [33, 0]
click at [204, 149] on div "+1 (518) 428-8643" at bounding box center [204, 147] width 45 height 7
click at [125, 12] on link "Home" at bounding box center [124, 14] width 31 height 13
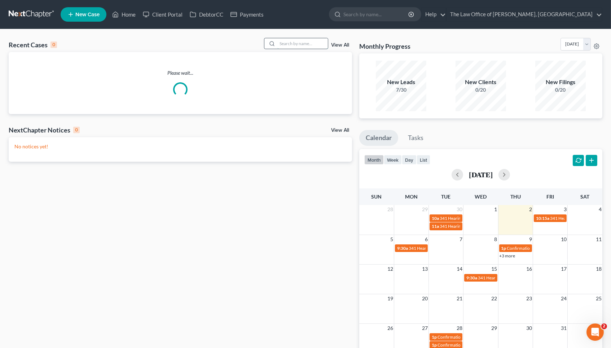
click at [301, 41] on input "search" at bounding box center [302, 43] width 51 height 10
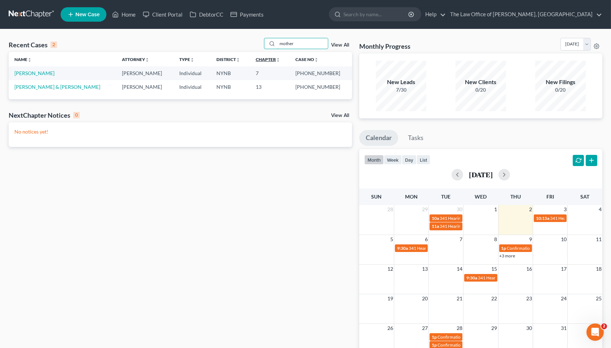
type input "mother"
drag, startPoint x: 272, startPoint y: 57, endPoint x: 33, endPoint y: 73, distance: 240.2
click at [33, 73] on link "Mosher, Sterling" at bounding box center [34, 73] width 40 height 6
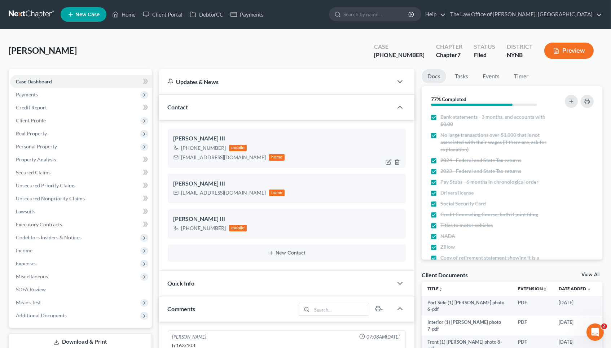
scroll to position [13, 0]
click at [209, 148] on div "+1 (518) 723-7032" at bounding box center [204, 147] width 45 height 7
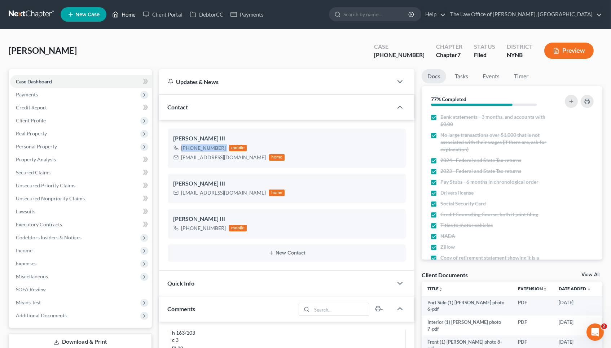
click at [126, 19] on link "Home" at bounding box center [124, 14] width 31 height 13
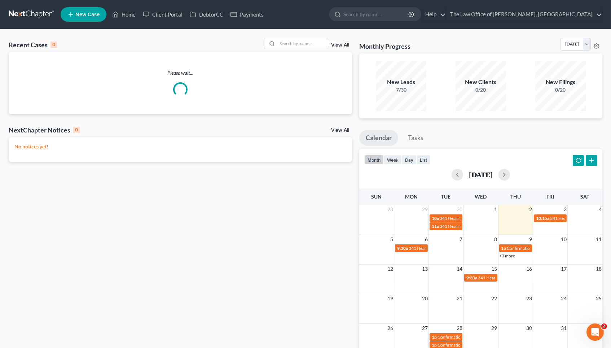
click at [293, 49] on div "Recent Cases 0 View All" at bounding box center [181, 45] width 344 height 14
click at [293, 42] on input "search" at bounding box center [302, 43] width 51 height 10
paste input "Volinsky"
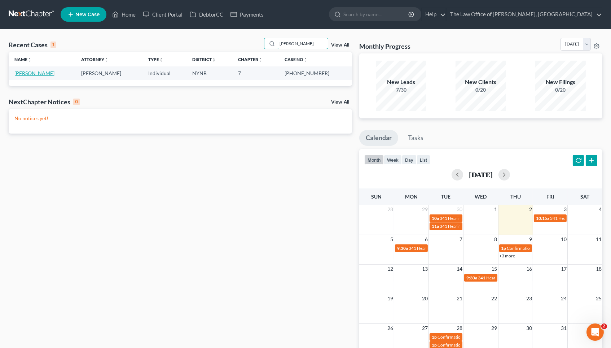
type input "Volinsky"
click at [42, 71] on link "[PERSON_NAME]" at bounding box center [34, 73] width 40 height 6
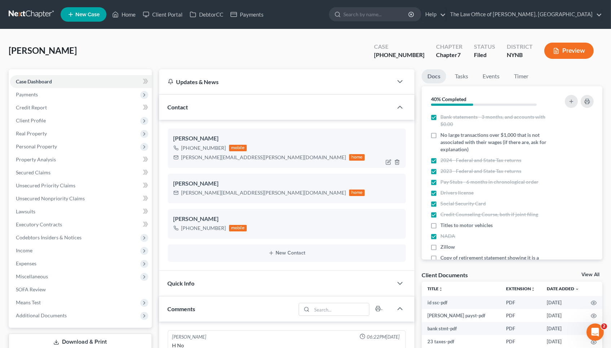
scroll to position [52, 0]
click at [198, 149] on div "+1 (917) 710-7483" at bounding box center [204, 147] width 45 height 7
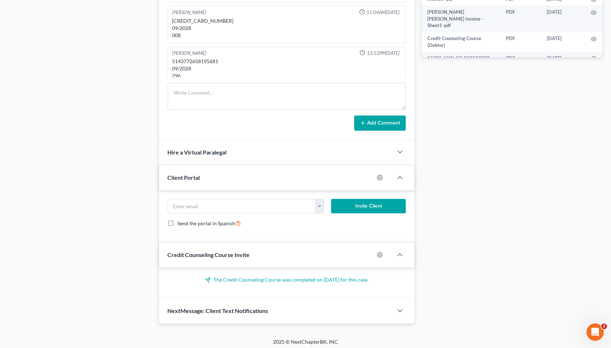
scroll to position [367, 0]
click at [211, 308] on span "NextMessage: Client Text Notifications" at bounding box center [218, 311] width 101 height 7
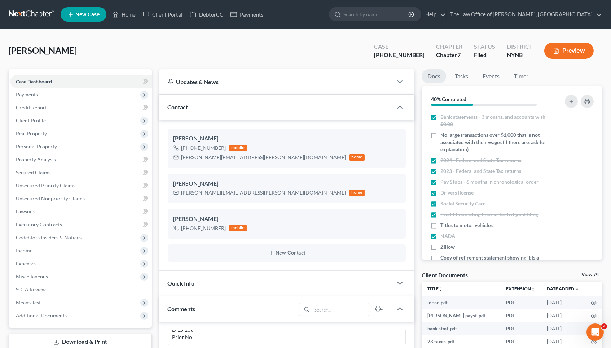
scroll to position [0, 0]
drag, startPoint x: 419, startPoint y: 56, endPoint x: 375, endPoint y: 56, distance: 44.7
click at [375, 56] on div "Volinsky, Alana Upgraded Case 25-10993-1 Chapter Chapter 7 Status Filed Distric…" at bounding box center [306, 53] width 594 height 31
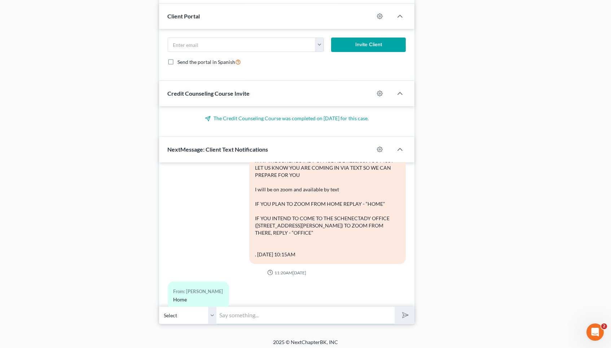
scroll to position [529, 0]
click at [241, 315] on input "text" at bounding box center [306, 316] width 178 height 18
paste input "Zoom Meeting ID: 669 496 6832 Password: 5221081566"
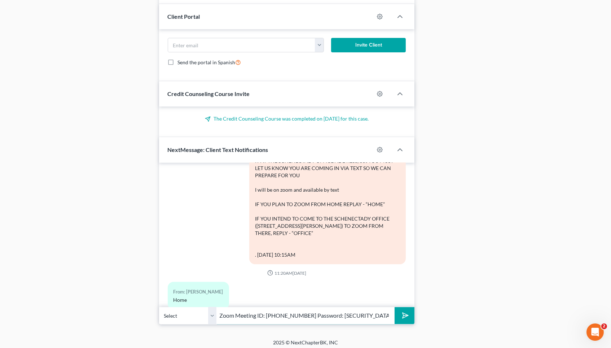
type input "Zoom Meeting ID: 669 496 6832 Password: 5221081566"
click at [405, 312] on button "submit" at bounding box center [405, 315] width 20 height 17
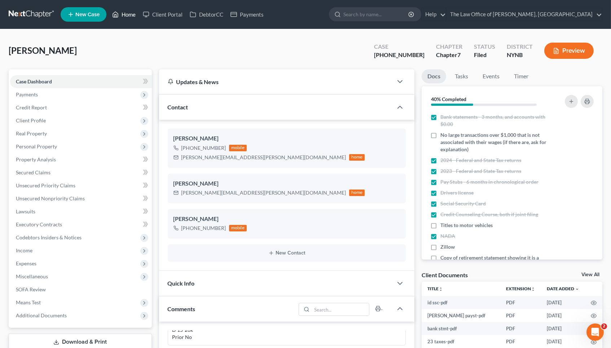
scroll to position [0, 0]
click at [130, 15] on link "Home" at bounding box center [124, 14] width 31 height 13
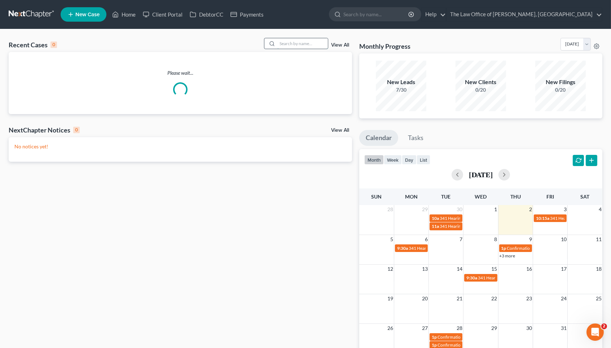
click at [280, 44] on input "search" at bounding box center [302, 43] width 51 height 10
paste input "Humphrey"
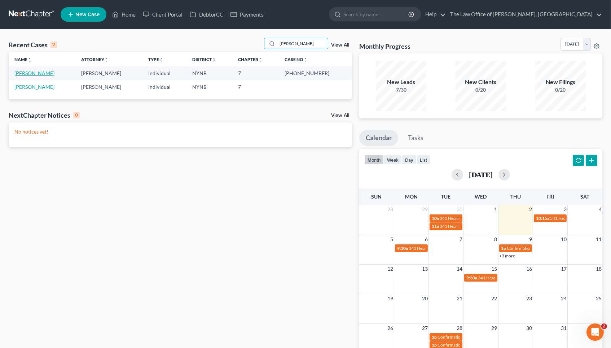
type input "Humphrey"
click at [42, 71] on link "Humphrey, Tammy" at bounding box center [34, 73] width 40 height 6
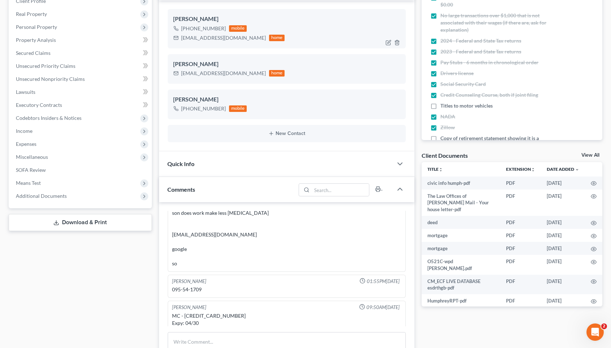
scroll to position [0, 0]
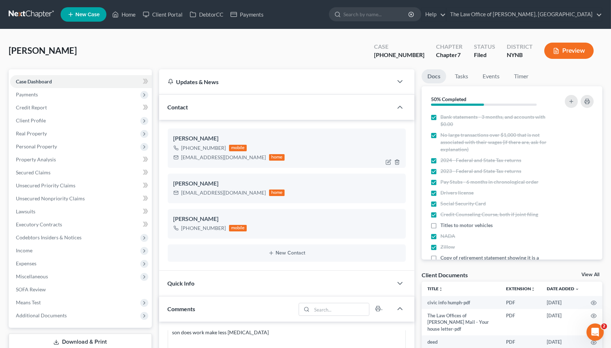
click at [197, 146] on div "+1 (518) 368-1340" at bounding box center [204, 147] width 45 height 7
click at [197, 145] on div "+1 (518) 368-1340" at bounding box center [204, 147] width 45 height 7
click at [127, 11] on link "Home" at bounding box center [124, 14] width 31 height 13
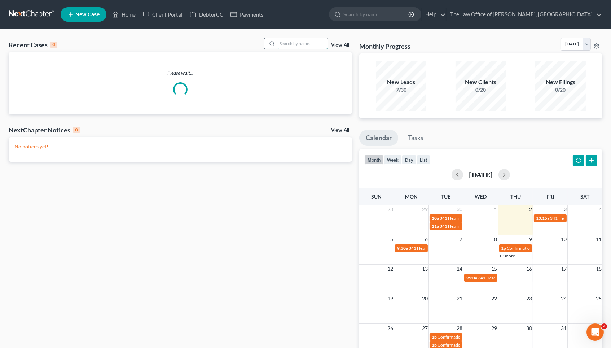
click at [309, 44] on input "search" at bounding box center [302, 43] width 51 height 10
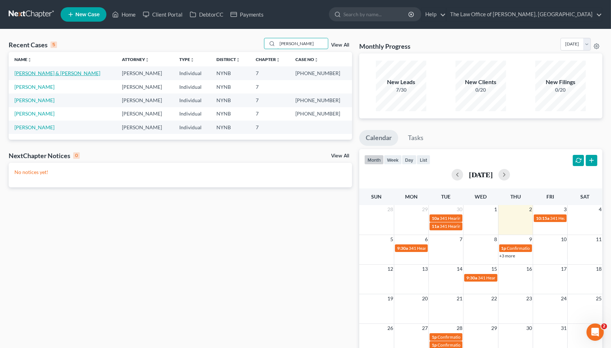
type input "holly"
click at [49, 71] on link "Roberts, Sean & Holly" at bounding box center [57, 73] width 86 height 6
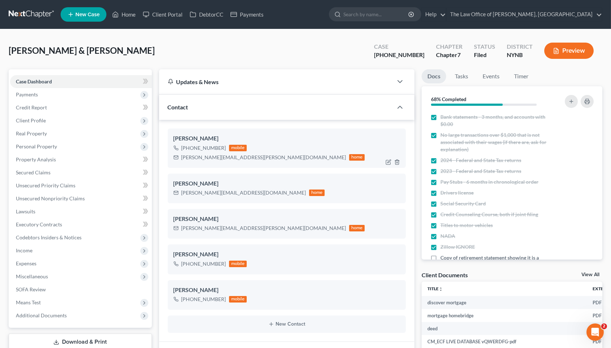
click at [211, 146] on div "+1 (843) 424-2017" at bounding box center [204, 147] width 45 height 7
click at [211, 147] on div "+1 (843) 424-2017" at bounding box center [204, 147] width 45 height 7
click at [125, 6] on ul "New Case Home Client Portal DebtorCC Payments - No Result - See all results Or …" at bounding box center [332, 14] width 542 height 19
click at [125, 13] on link "Home" at bounding box center [124, 14] width 31 height 13
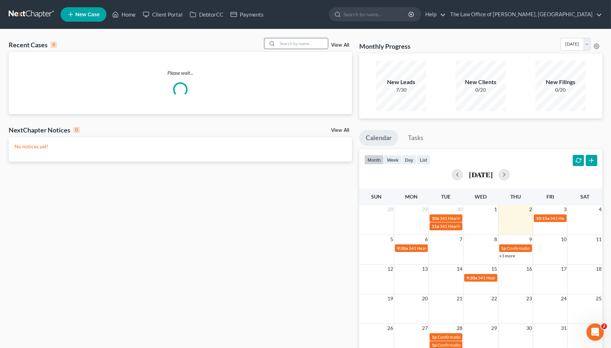
click at [302, 42] on input "search" at bounding box center [302, 43] width 51 height 10
paste input "Sitterly"
type input "Sitterly"
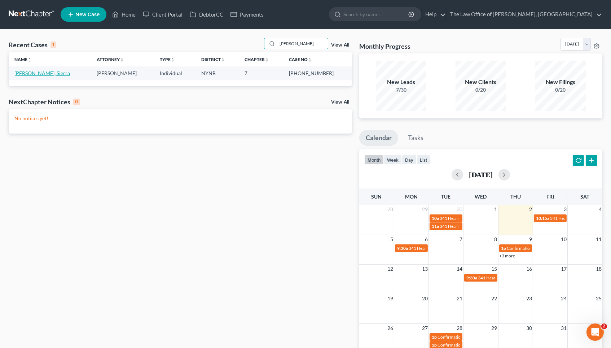
click at [40, 71] on link "Sitterly, Sierra" at bounding box center [42, 73] width 56 height 6
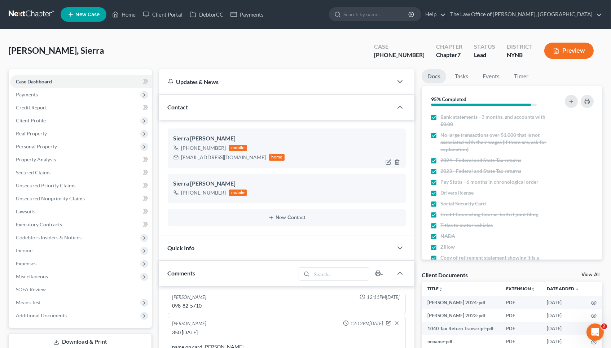
click at [206, 146] on div "+1 (518) 687-4682" at bounding box center [204, 147] width 45 height 7
click at [121, 15] on link "Home" at bounding box center [124, 14] width 31 height 13
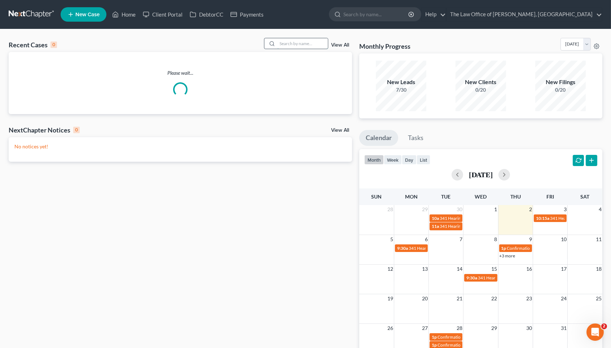
click at [290, 41] on input "search" at bounding box center [302, 43] width 51 height 10
paste input "Selva"
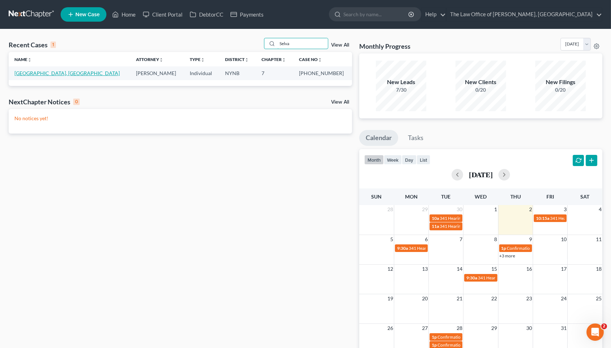
type input "Selva"
click at [33, 72] on link "Selva, Alexandria" at bounding box center [66, 73] width 105 height 6
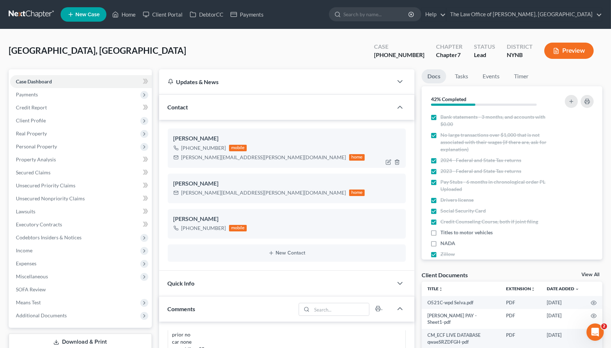
click at [186, 148] on div "+1 (518) 847-7686" at bounding box center [204, 147] width 45 height 7
click at [128, 6] on ul "New Case Home Client Portal DebtorCC Payments - No Result - See all results Or …" at bounding box center [332, 14] width 542 height 19
click at [128, 11] on link "Home" at bounding box center [124, 14] width 31 height 13
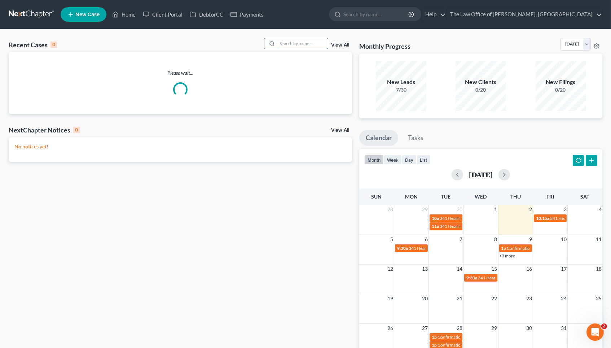
click at [320, 39] on input "search" at bounding box center [302, 43] width 51 height 10
paste input "Dasilva"
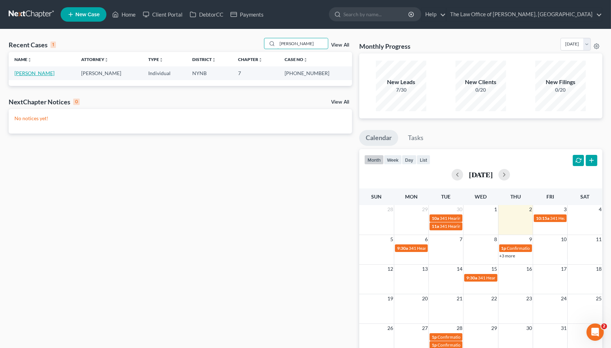
type input "Dasilva"
click at [35, 71] on link "Dasilva, Joey" at bounding box center [34, 73] width 40 height 6
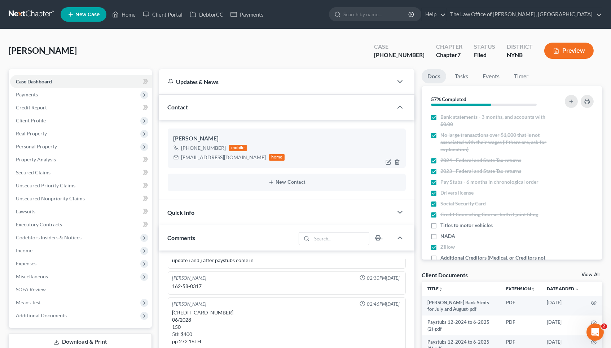
drag, startPoint x: 182, startPoint y: 148, endPoint x: 223, endPoint y: 148, distance: 40.8
click at [223, 148] on div "+1 (518) 894-4430" at bounding box center [204, 147] width 45 height 7
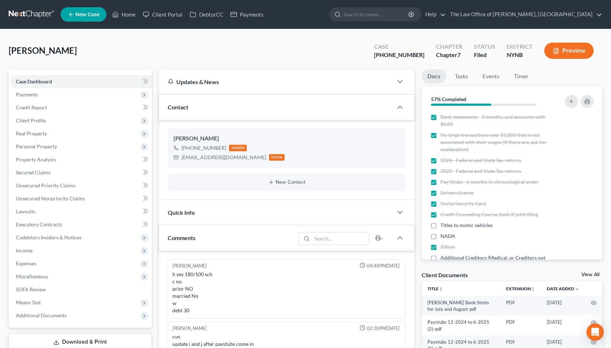
select select "0"
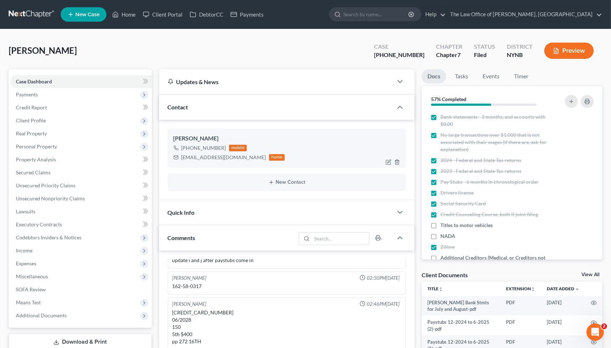
click at [206, 148] on div "+1 (518) 894-4430" at bounding box center [204, 147] width 45 height 7
copy div "+1 (518) 894-4430"
click at [137, 13] on link "Home" at bounding box center [124, 14] width 31 height 13
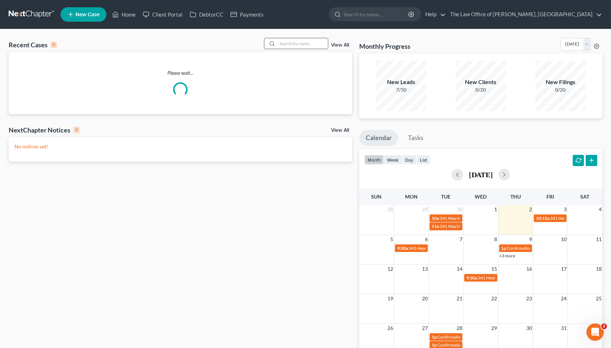
click at [298, 43] on input "search" at bounding box center [302, 43] width 51 height 10
paste input "Quillinan"
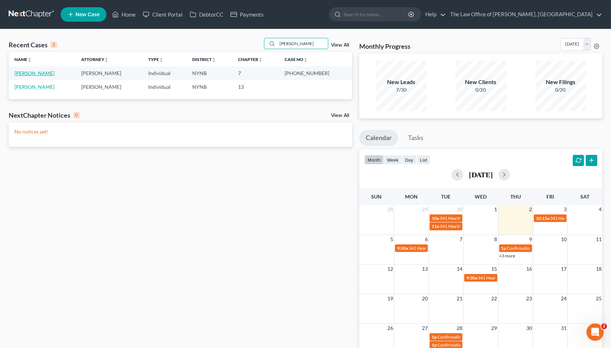
type input "Quillinan"
click at [39, 73] on link "Quillinan, Paige" at bounding box center [34, 73] width 40 height 6
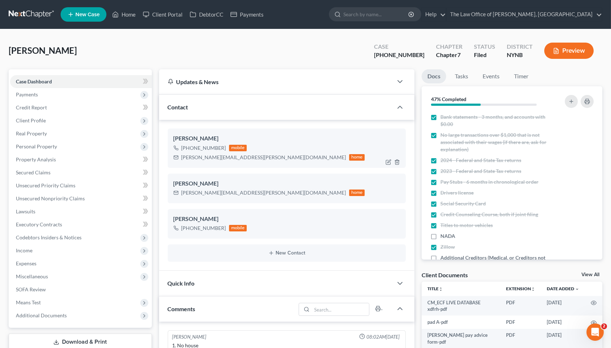
click at [202, 147] on div "+1 (518) 708-9559" at bounding box center [204, 147] width 45 height 7
copy div "+1 (518) 708-9559"
click at [135, 9] on link "Home" at bounding box center [124, 14] width 31 height 13
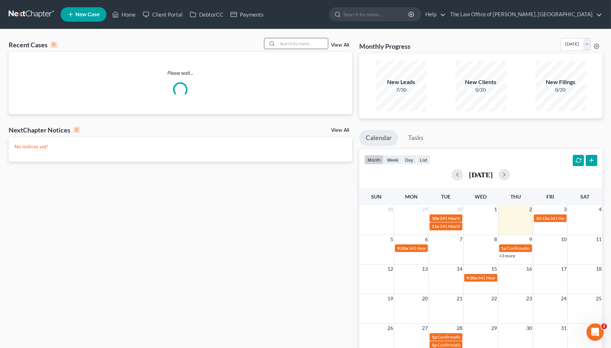
click at [288, 44] on input "search" at bounding box center [302, 43] width 51 height 10
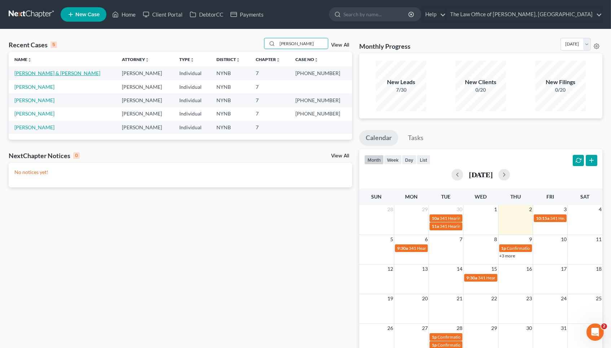
type input "holly"
click at [49, 74] on link "Roberts, Sean & Holly" at bounding box center [57, 73] width 86 height 6
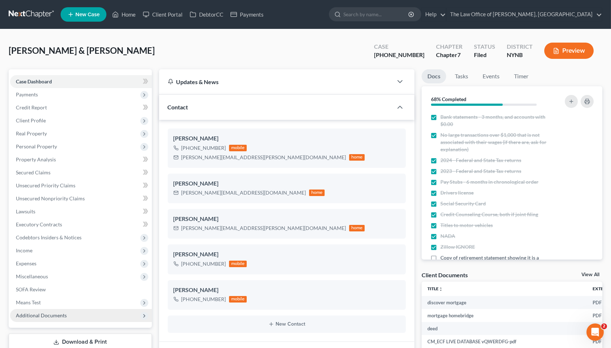
click at [43, 312] on span "Additional Documents" at bounding box center [41, 315] width 51 height 6
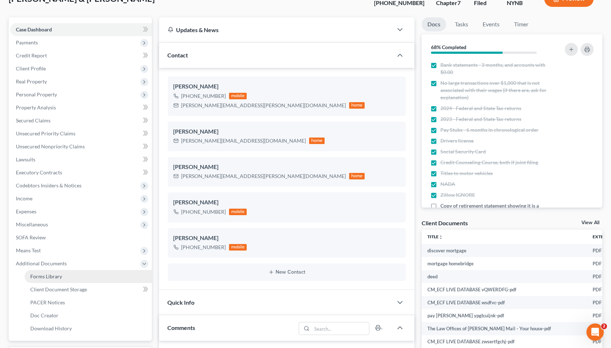
scroll to position [52, 0]
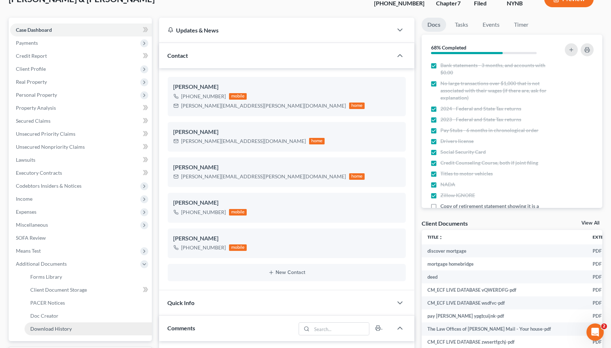
click at [52, 325] on span "Download History" at bounding box center [50, 328] width 41 height 6
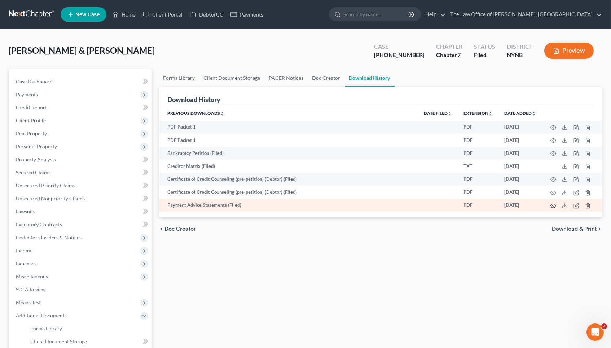
click at [552, 205] on icon "button" at bounding box center [554, 206] width 6 height 6
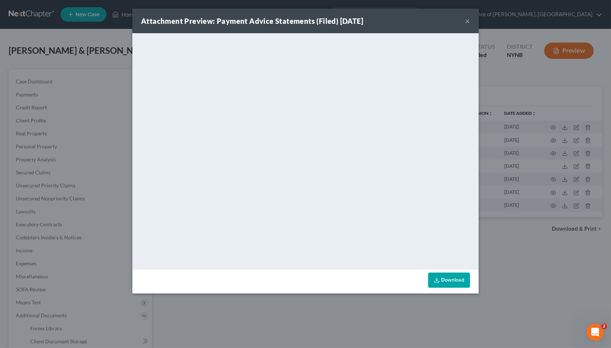
click at [538, 198] on div "Attachment Preview: Payment Advice Statements (Filed) 09/02/2025 × <object ng-a…" at bounding box center [305, 174] width 611 height 348
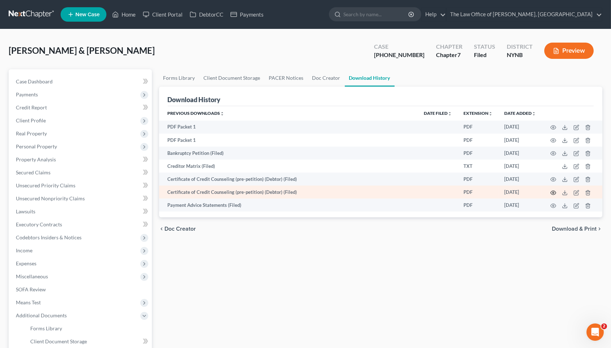
click at [554, 193] on icon "button" at bounding box center [554, 193] width 6 height 6
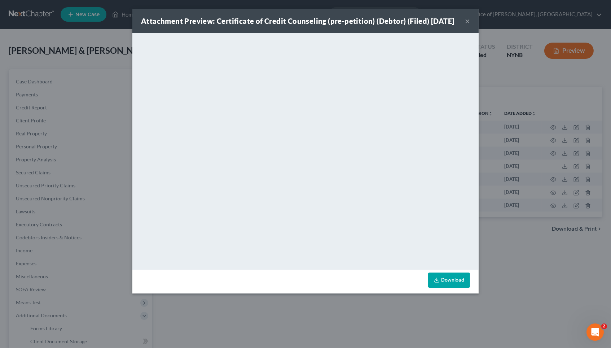
click at [536, 180] on div "Attachment Preview: Certificate of Credit Counseling (pre-petition) (Debtor) (F…" at bounding box center [305, 174] width 611 height 348
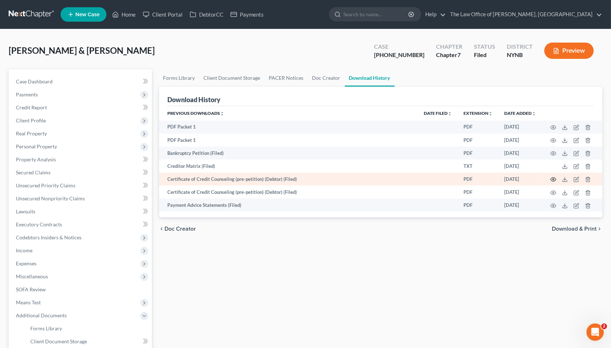
click at [552, 180] on icon "button" at bounding box center [554, 179] width 6 height 6
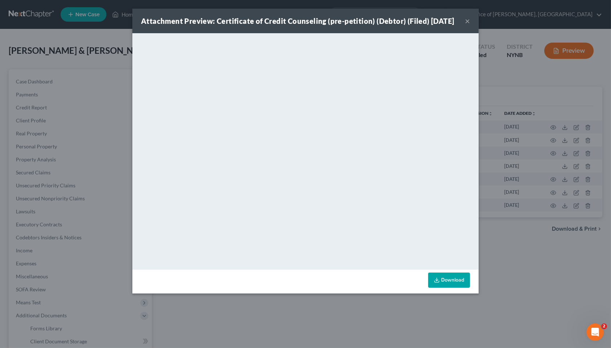
click at [541, 161] on div "Attachment Preview: Certificate of Credit Counseling (pre-petition) (Debtor) (F…" at bounding box center [305, 174] width 611 height 348
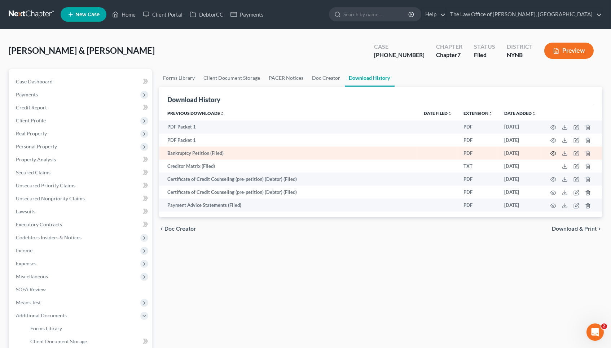
click at [553, 150] on icon "button" at bounding box center [554, 153] width 6 height 6
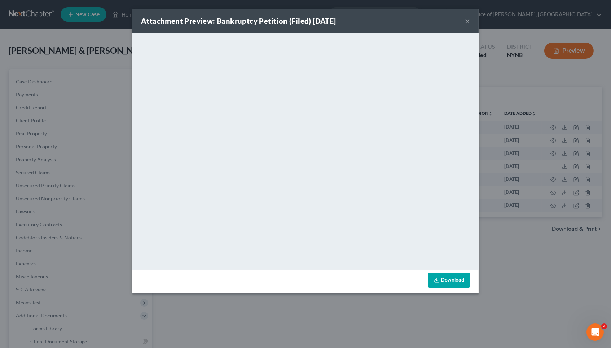
click at [525, 166] on div "Attachment Preview: Bankruptcy Petition (Filed) 09/02/2025 × <object ng-attr-da…" at bounding box center [305, 174] width 611 height 348
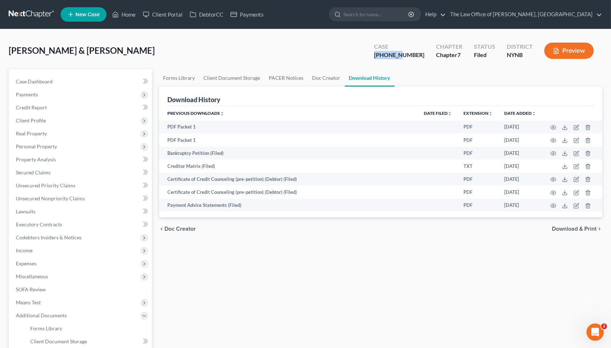
drag, startPoint x: 420, startPoint y: 54, endPoint x: 382, endPoint y: 54, distance: 38.3
click at [382, 54] on div "Roberts, Sean & Holly Upgraded Case 25-11014-1 Chapter Chapter 7 Status Filed D…" at bounding box center [306, 53] width 594 height 31
copy div "25-11014"
